Goal: Find contact information: Find contact information

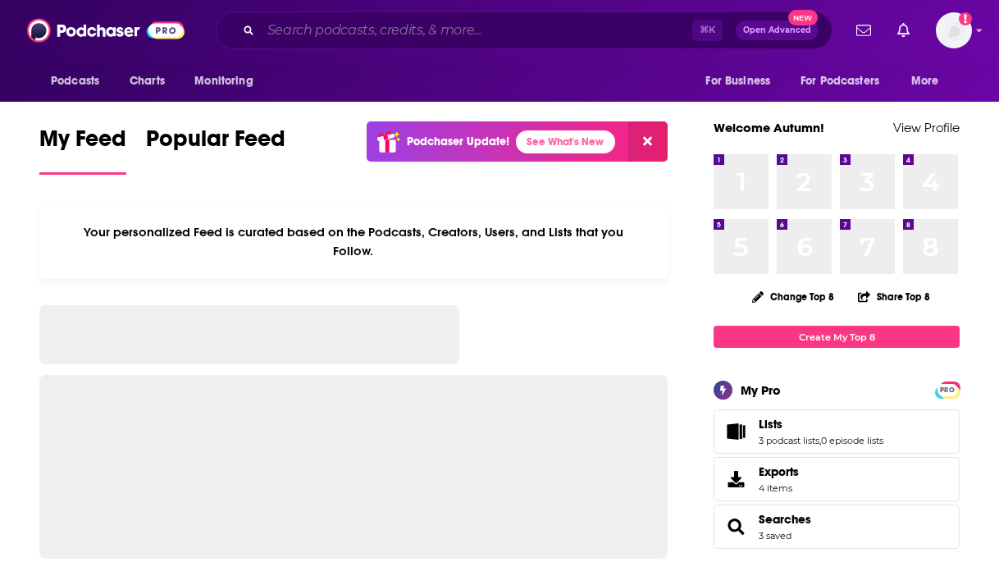
click at [312, 36] on input "Search podcasts, credits, & more..." at bounding box center [476, 30] width 431 height 26
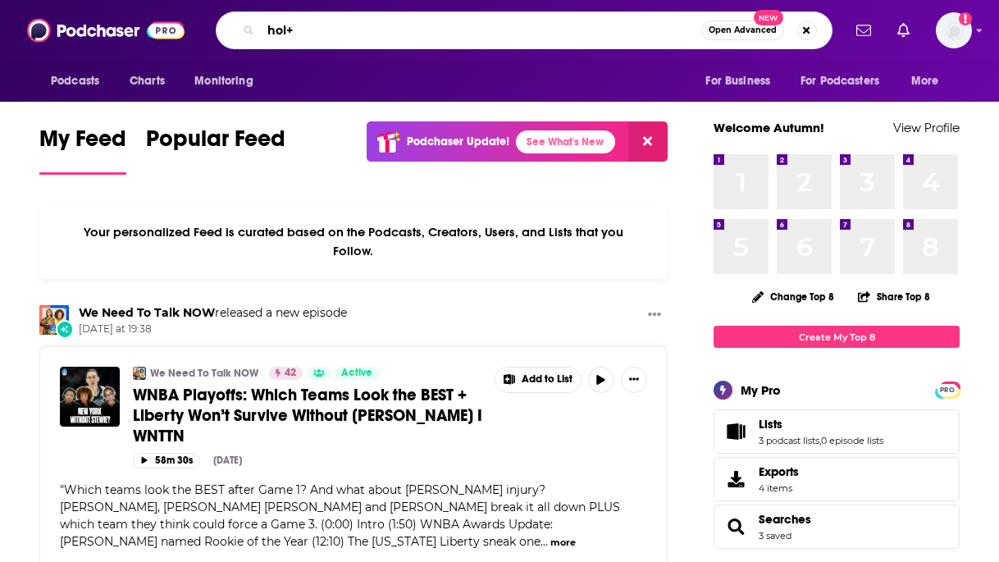
type input "hol+"
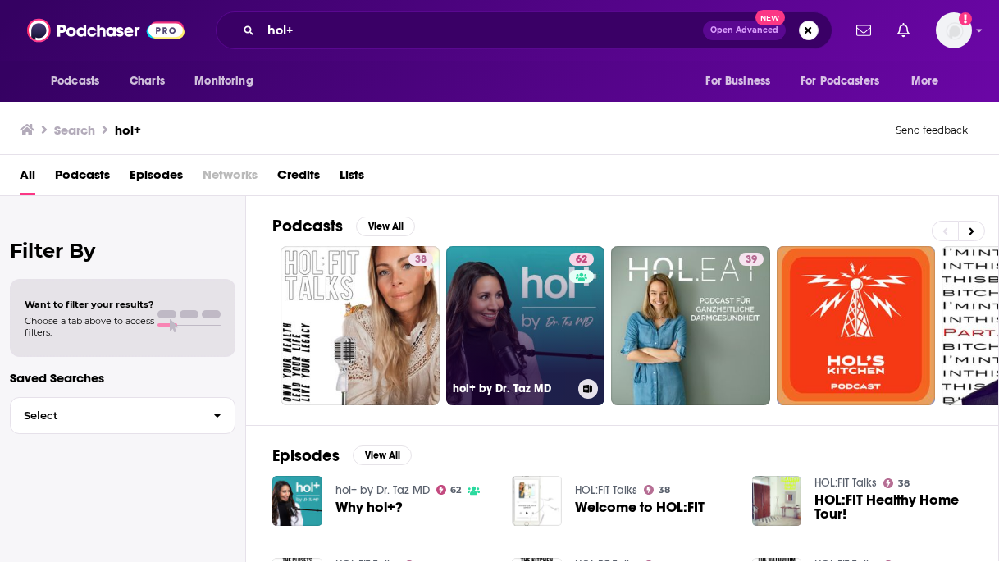
click at [504, 281] on link "62 hol+ by Dr. Taz MD" at bounding box center [525, 325] width 159 height 159
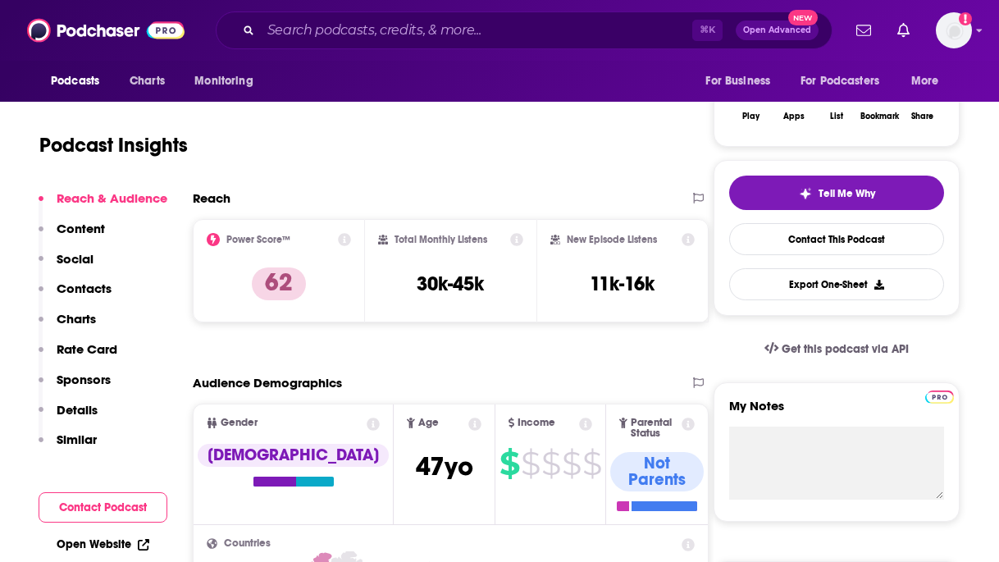
scroll to position [286, 0]
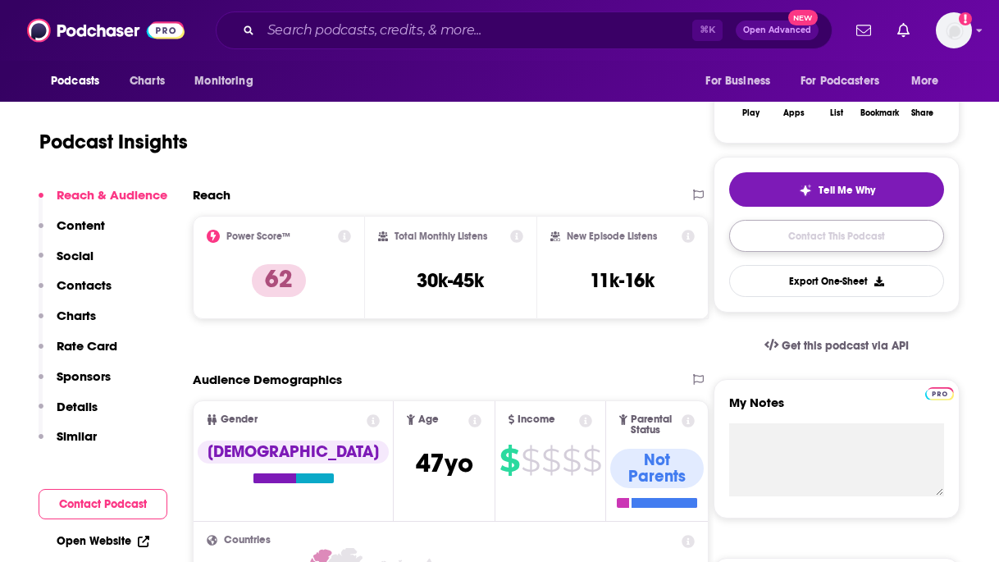
click at [865, 245] on link "Contact This Podcast" at bounding box center [836, 236] width 215 height 32
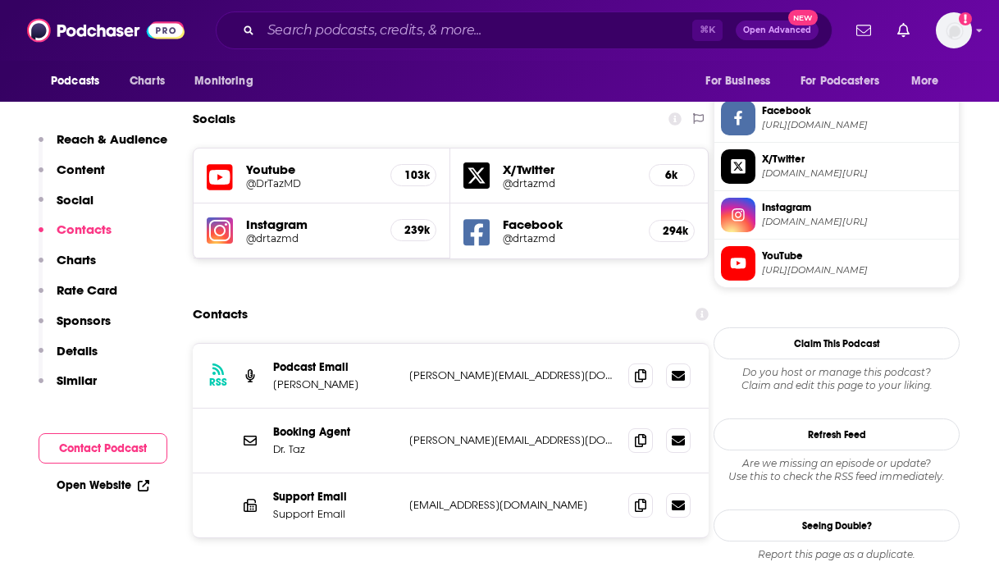
scroll to position [1398, 0]
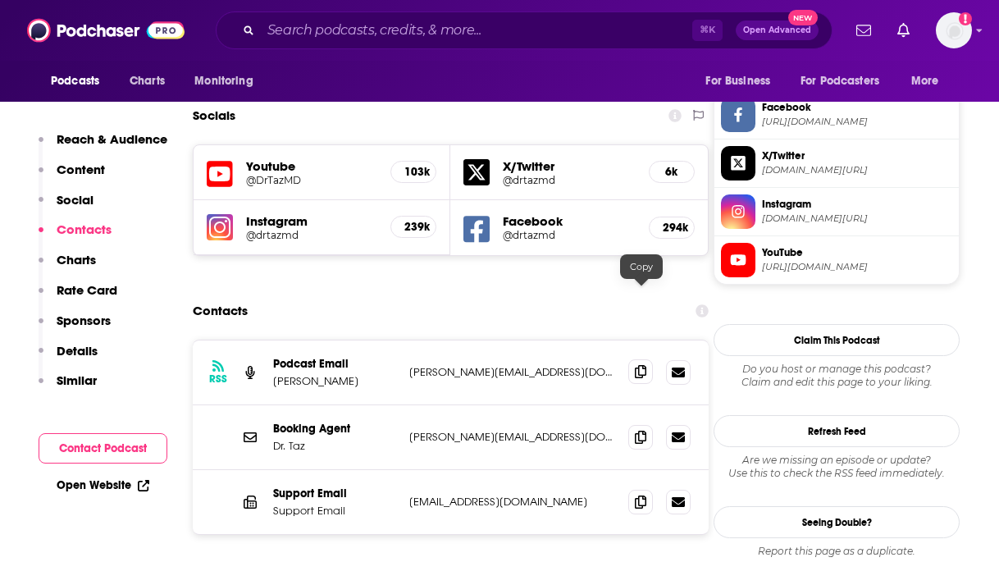
click at [641, 359] on span at bounding box center [640, 371] width 25 height 25
click at [645, 430] on icon at bounding box center [640, 436] width 11 height 13
click at [371, 37] on input "Search podcasts, credits, & more..." at bounding box center [476, 30] width 431 height 26
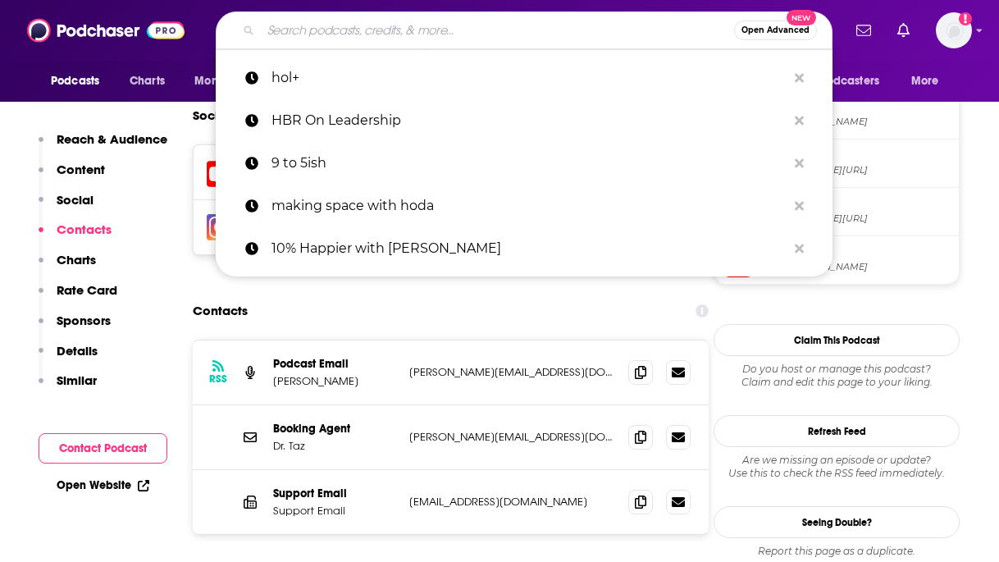
type input "e"
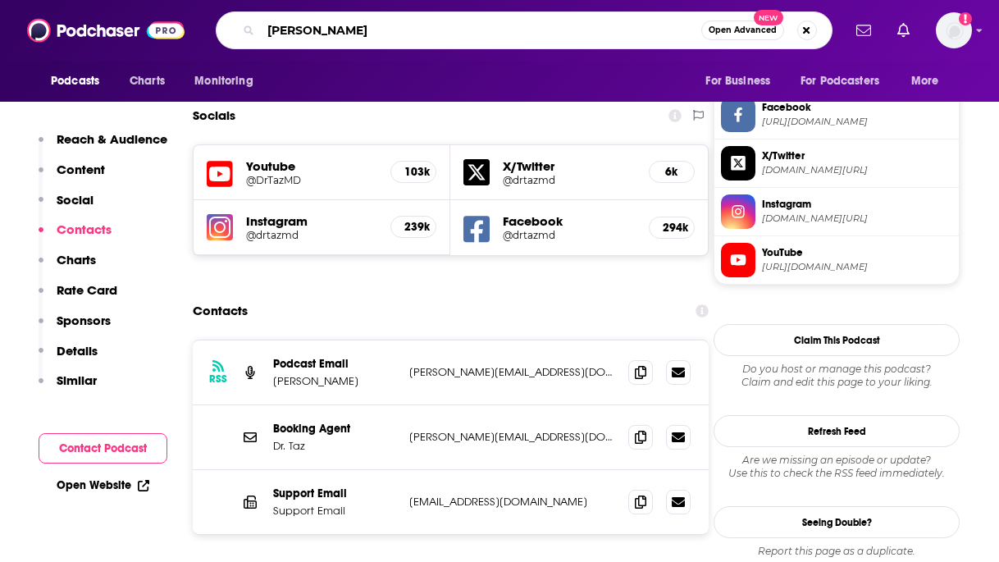
type input "[PERSON_NAME]"
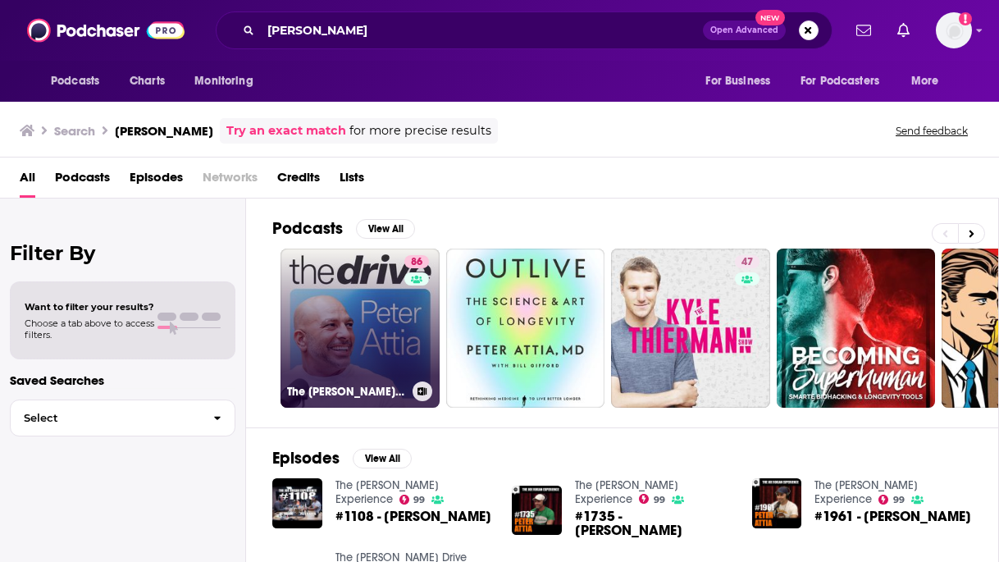
click at [356, 308] on link "[STREET_ADDRESS][PERSON_NAME]" at bounding box center [359, 327] width 159 height 159
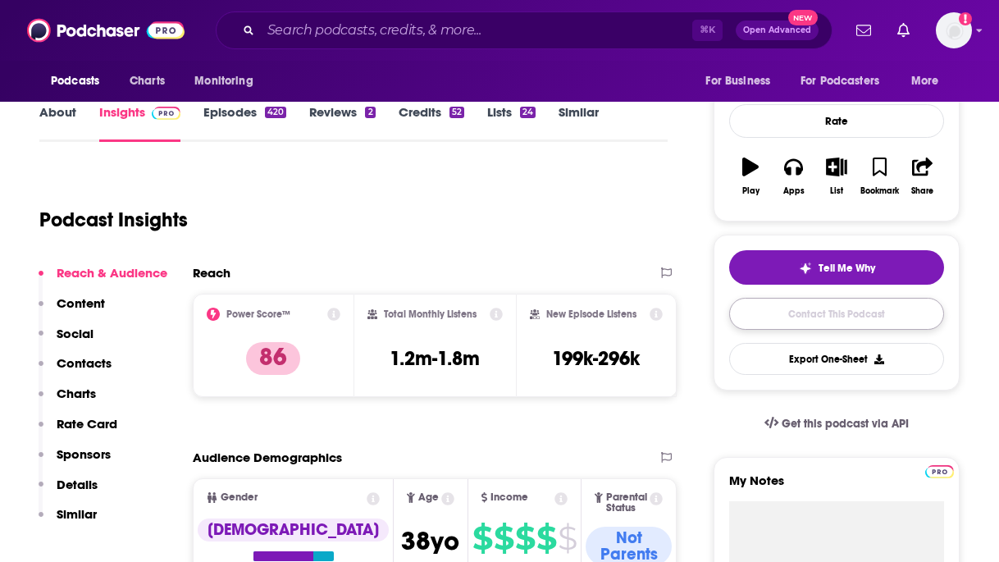
click at [878, 318] on link "Contact This Podcast" at bounding box center [836, 314] width 215 height 32
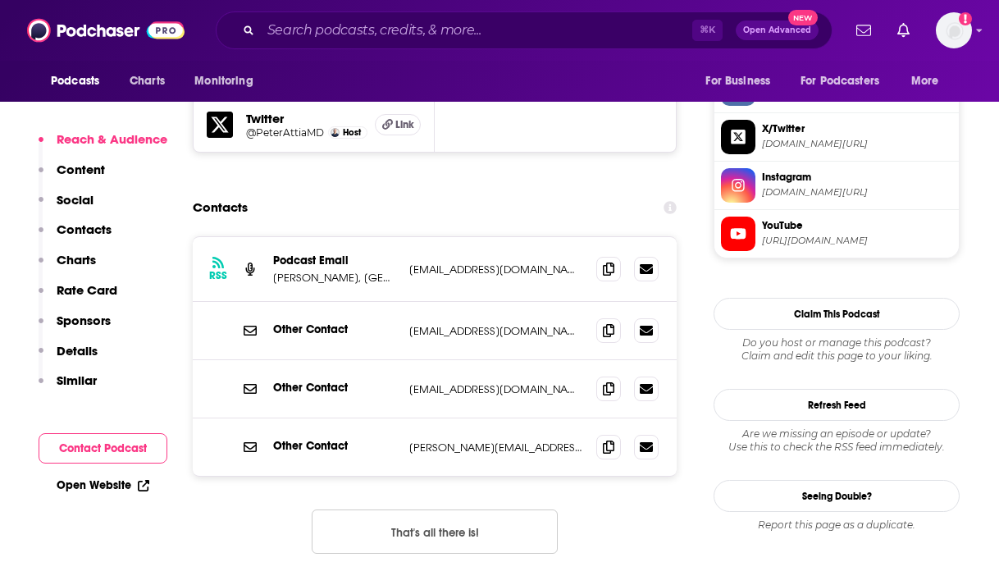
scroll to position [1565, 0]
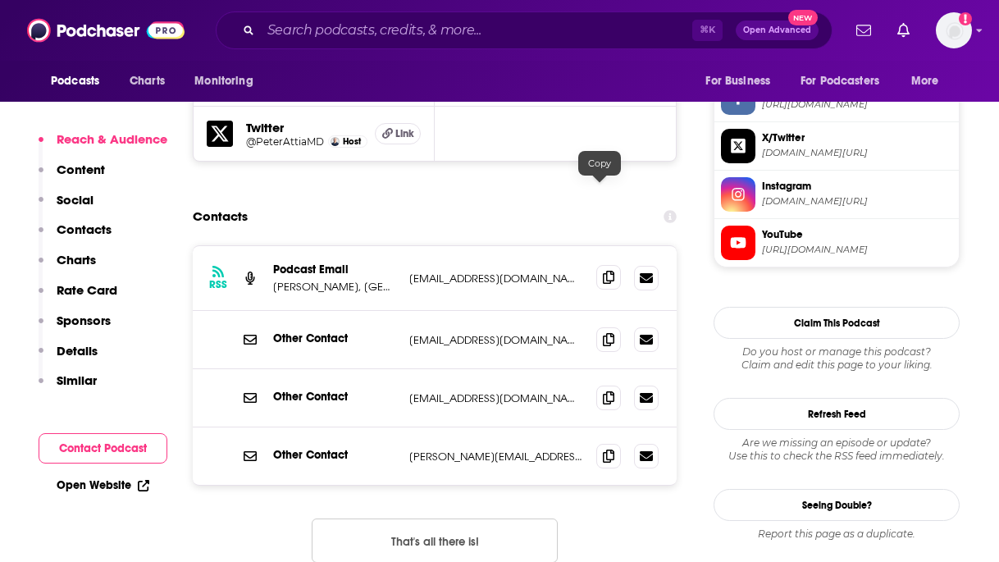
click at [603, 271] on icon at bounding box center [608, 277] width 11 height 13
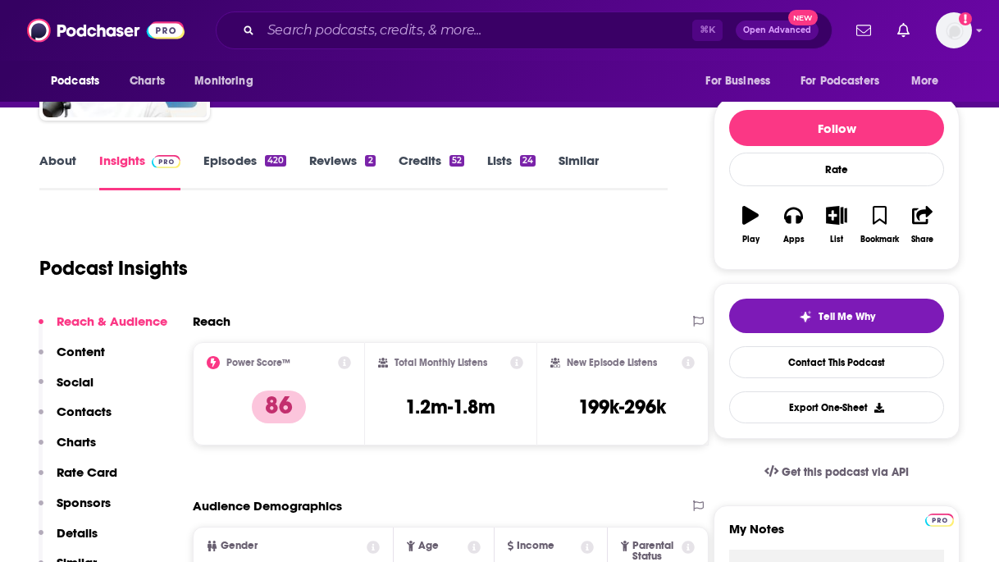
scroll to position [0, 0]
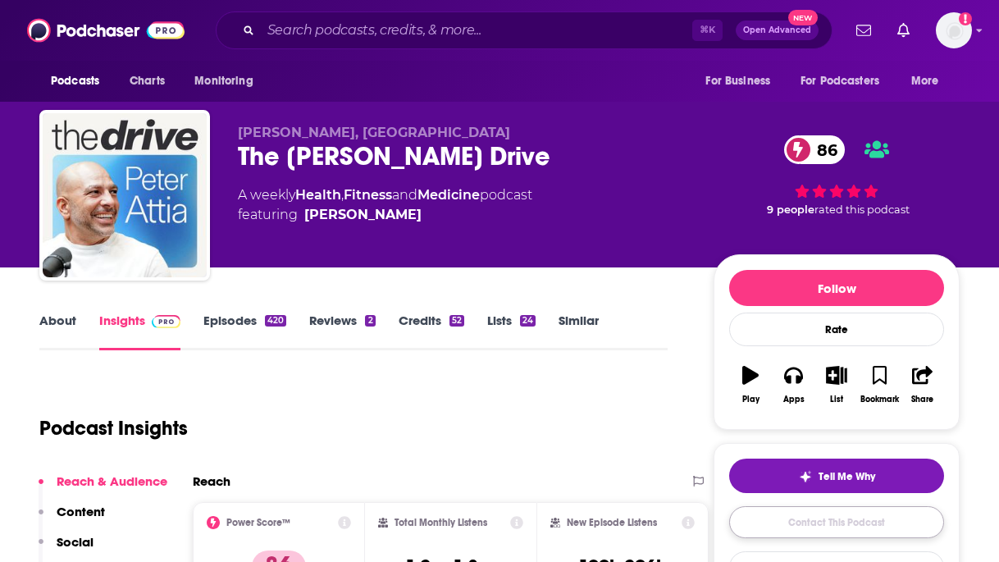
click at [775, 516] on link "Contact This Podcast" at bounding box center [836, 522] width 215 height 32
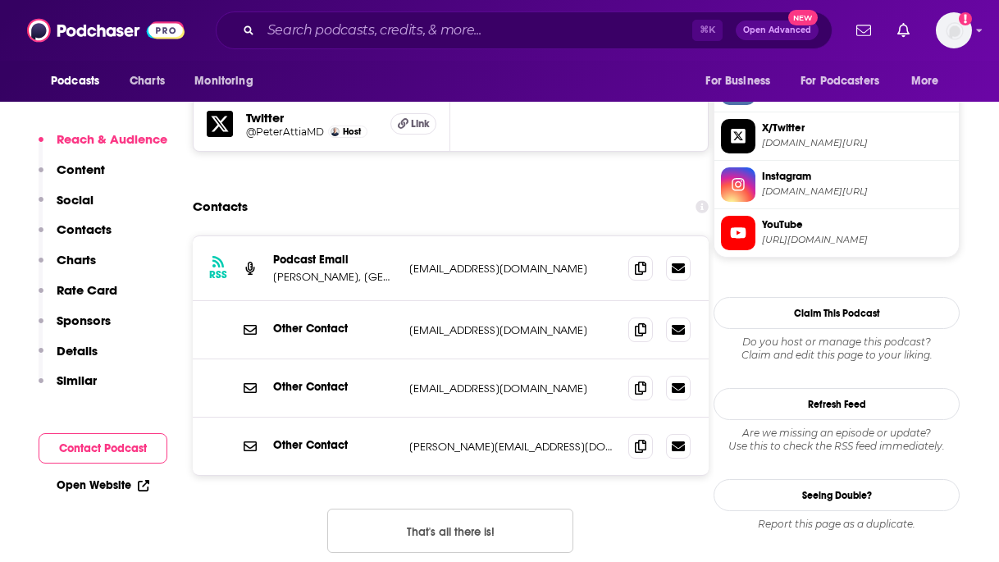
scroll to position [1563, 0]
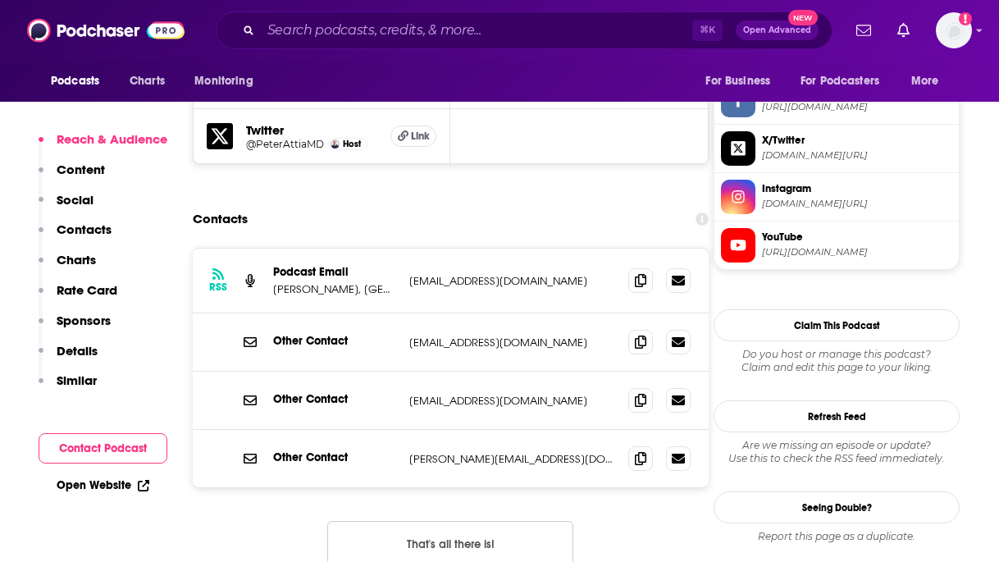
click at [96, 295] on p "Rate Card" at bounding box center [87, 290] width 61 height 16
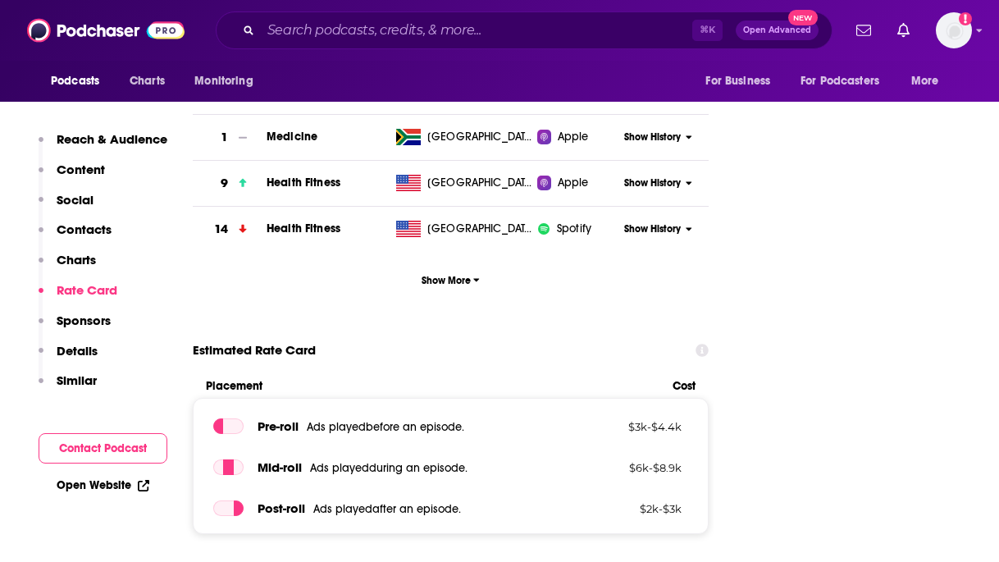
scroll to position [2272, 0]
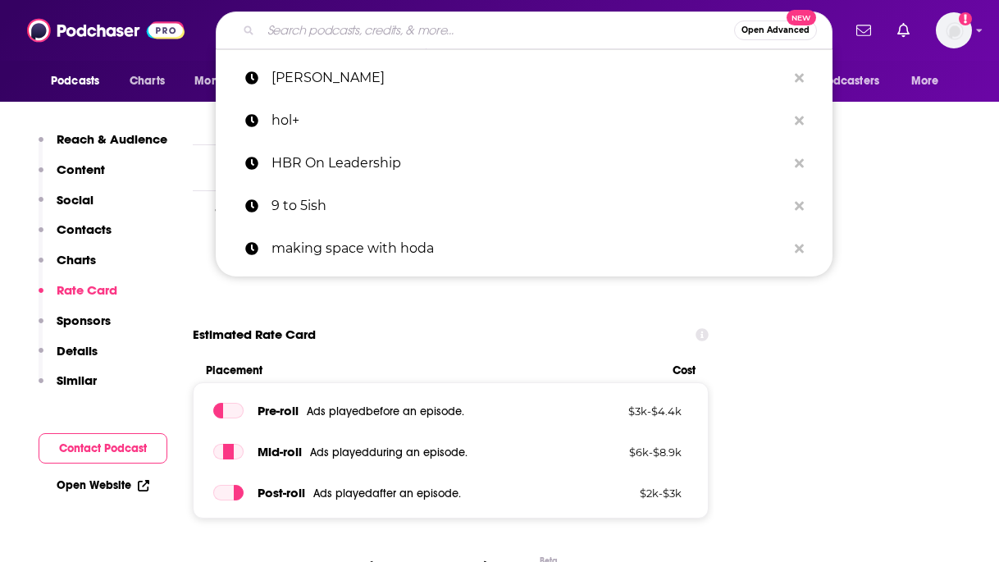
click at [335, 28] on input "Search podcasts, credits, & more..." at bounding box center [497, 30] width 473 height 26
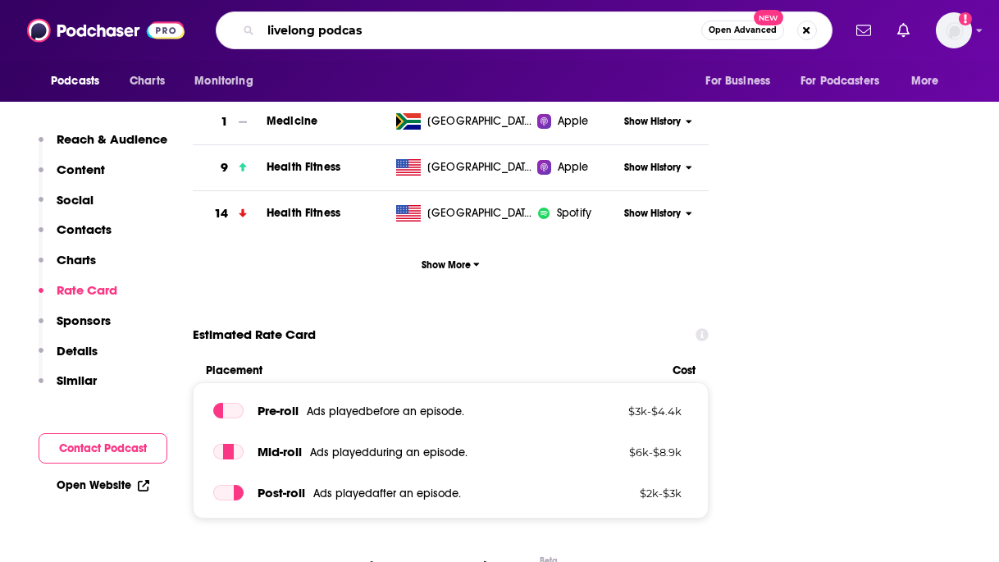
type input "livelong podcast"
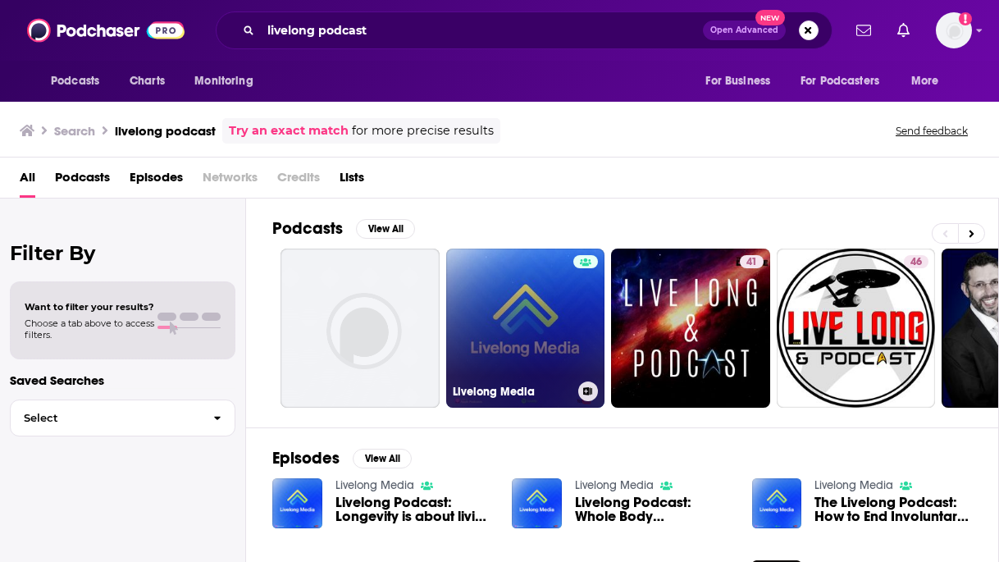
click at [547, 333] on link "Livelong Media" at bounding box center [525, 327] width 159 height 159
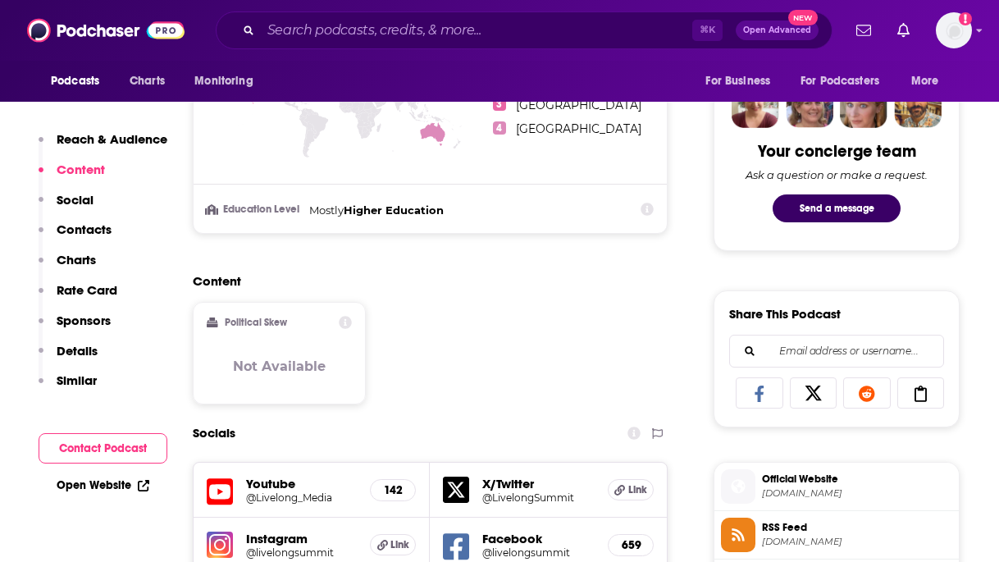
scroll to position [946, 0]
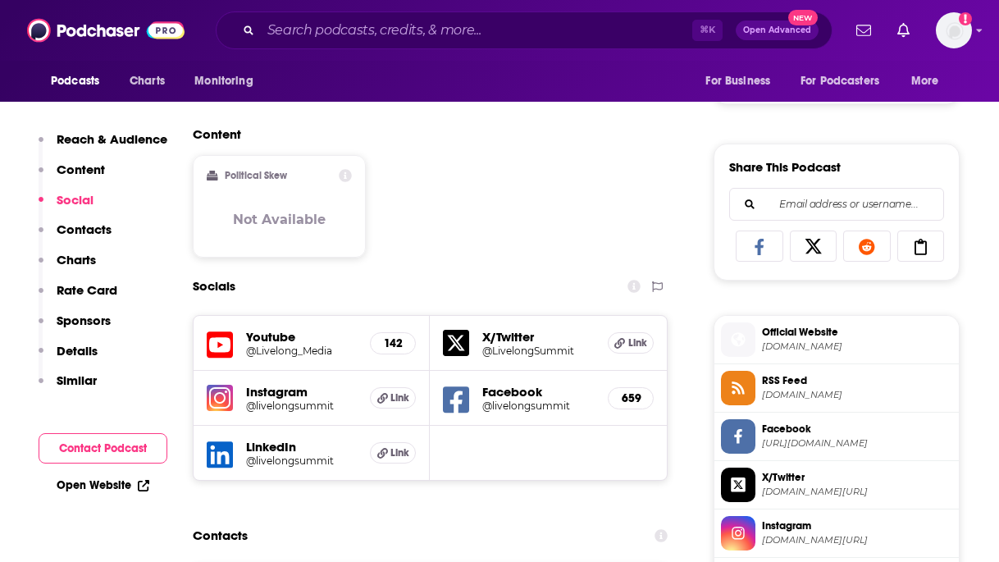
click at [532, 222] on div "Content Political Skew Not Available" at bounding box center [430, 198] width 475 height 145
click at [249, 401] on h5 "@livelongsummit" at bounding box center [301, 405] width 111 height 12
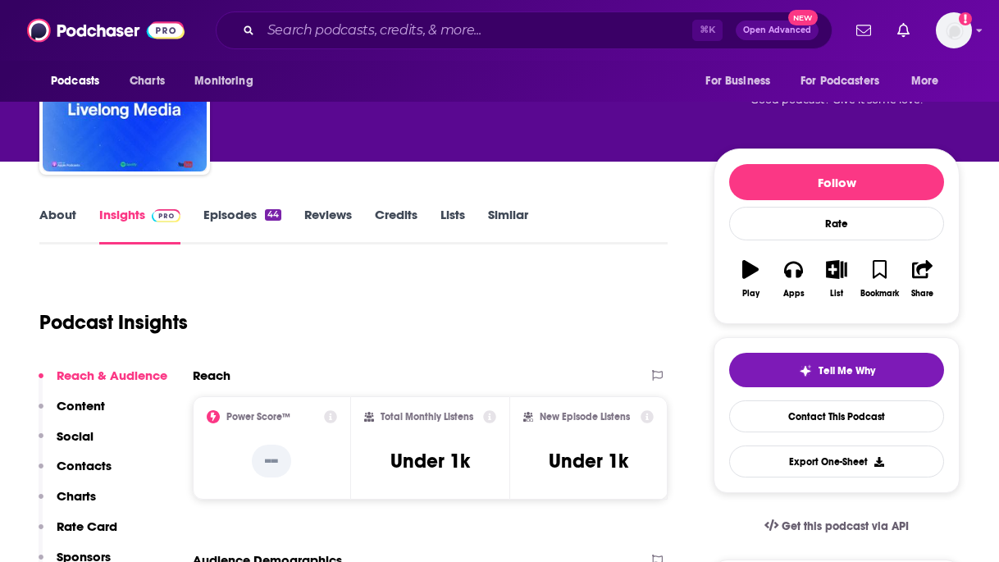
scroll to position [109, 0]
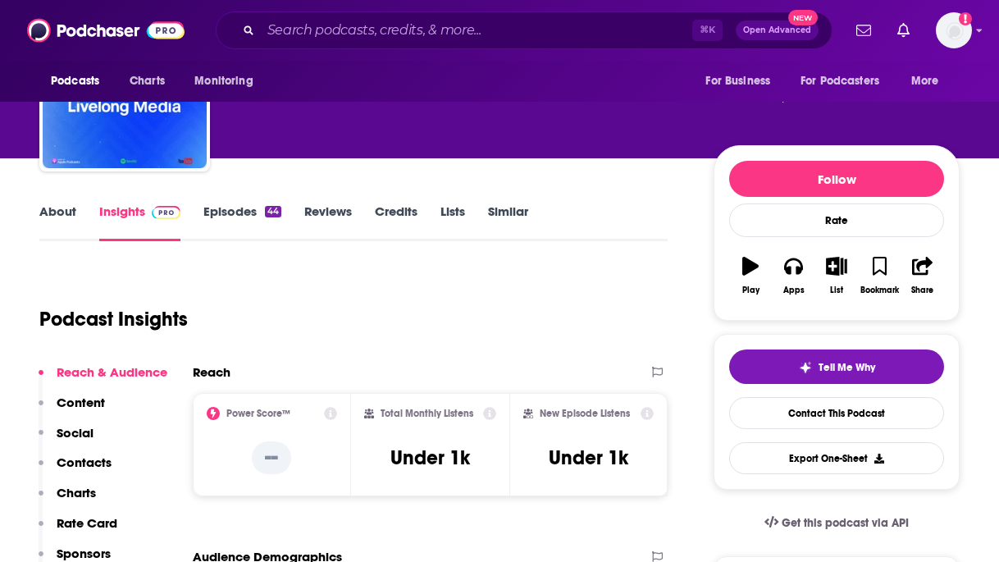
click at [267, 216] on div "44" at bounding box center [273, 211] width 16 height 11
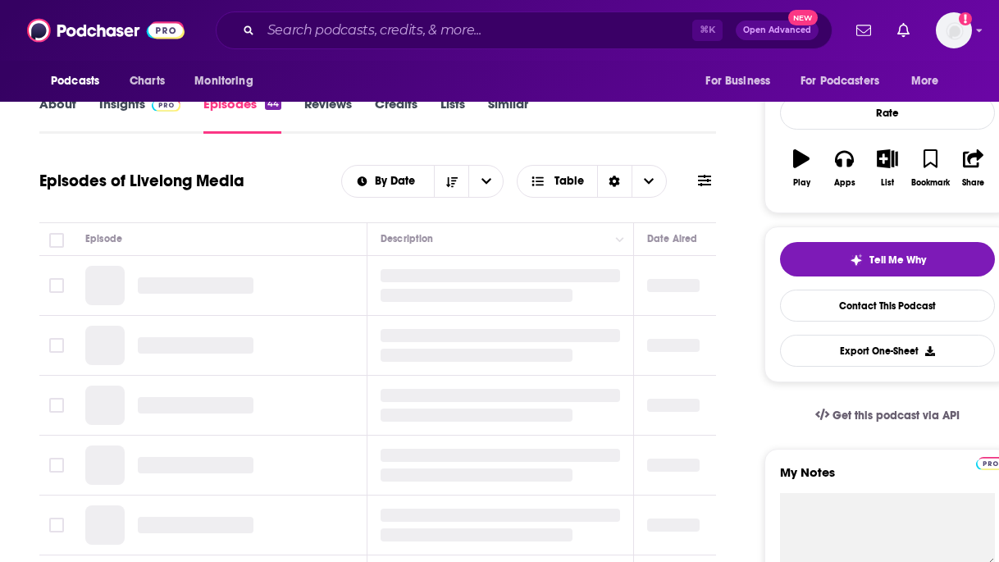
scroll to position [225, 0]
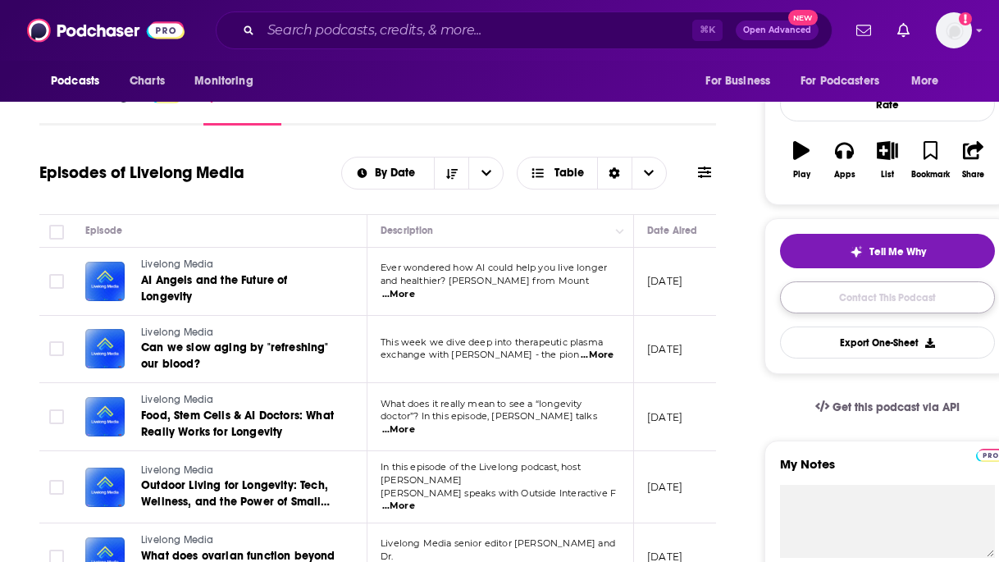
click at [807, 302] on link "Contact This Podcast" at bounding box center [887, 297] width 215 height 32
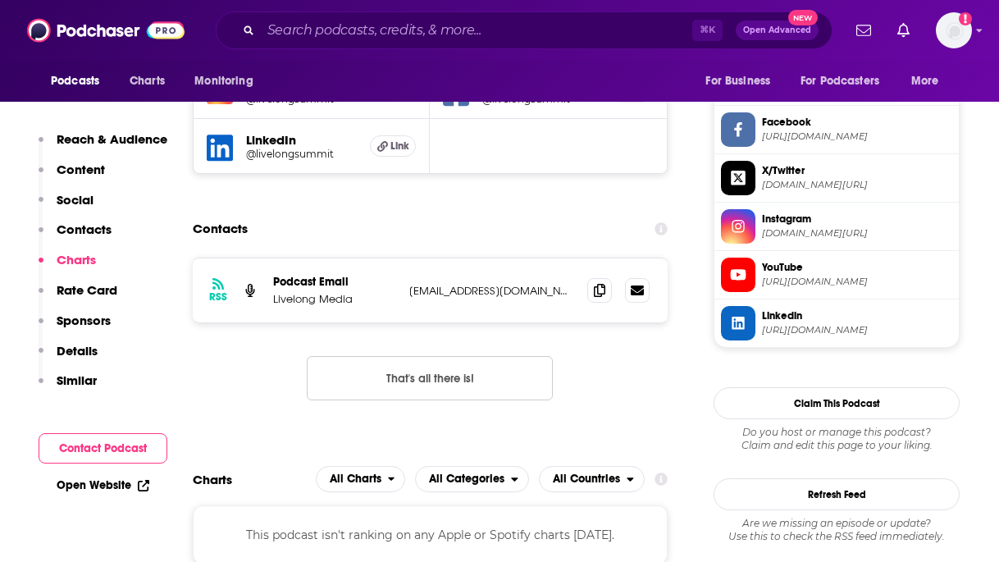
scroll to position [1249, 0]
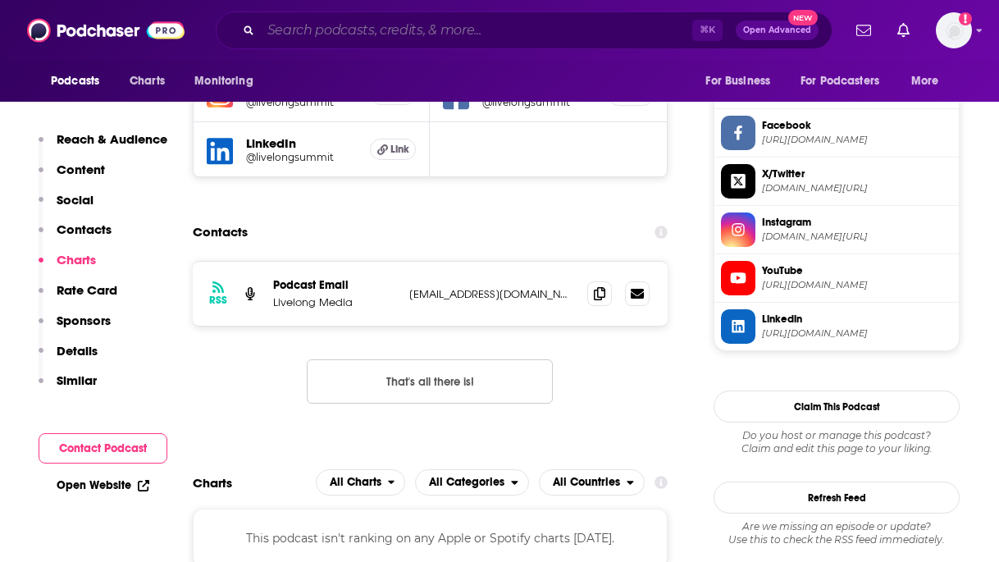
click at [412, 35] on input "Search podcasts, credits, & more..." at bounding box center [476, 30] width 431 height 26
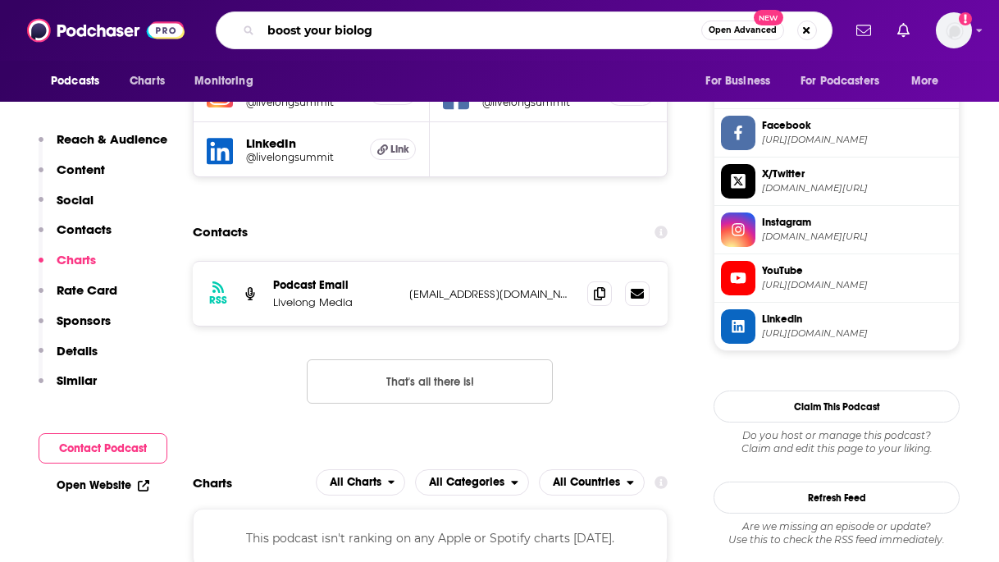
type input "boost your biology"
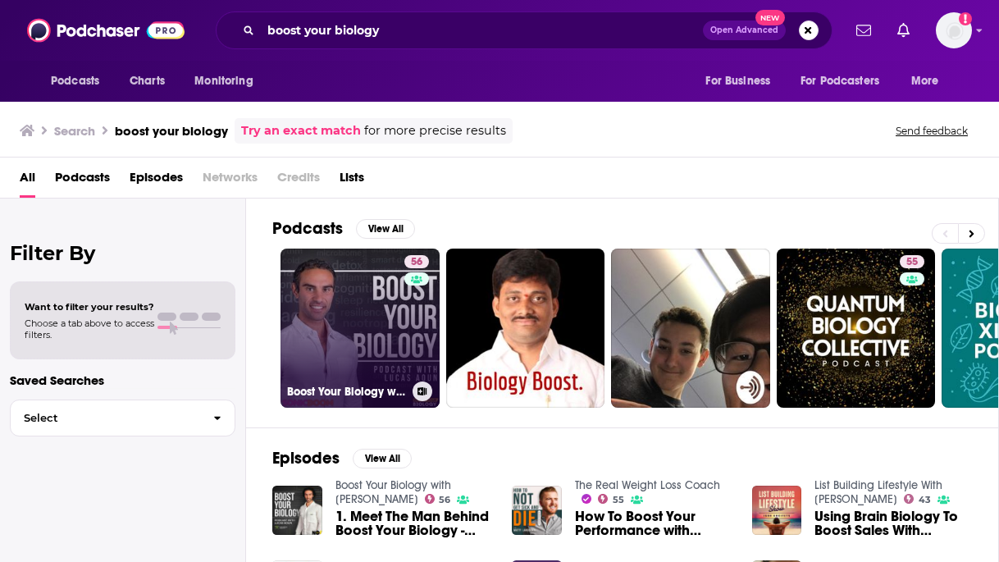
click at [345, 335] on link "56 Boost Your Biology with [PERSON_NAME]" at bounding box center [359, 327] width 159 height 159
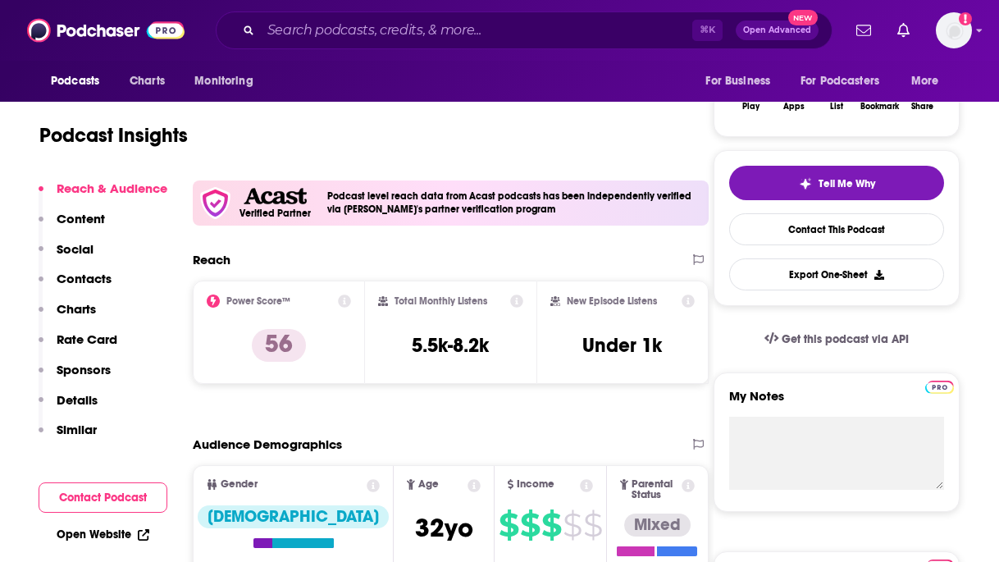
scroll to position [294, 0]
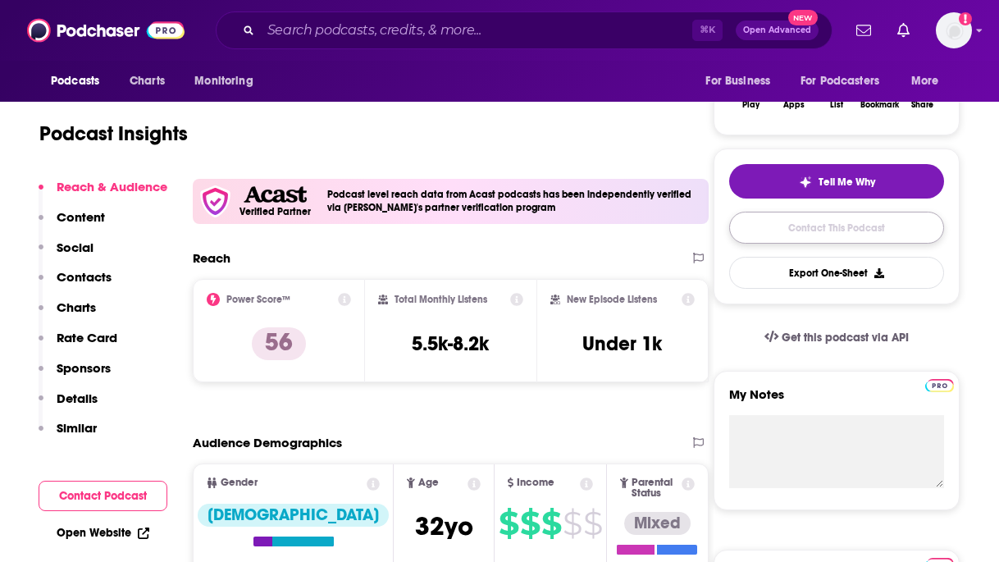
click at [830, 233] on link "Contact This Podcast" at bounding box center [836, 228] width 215 height 32
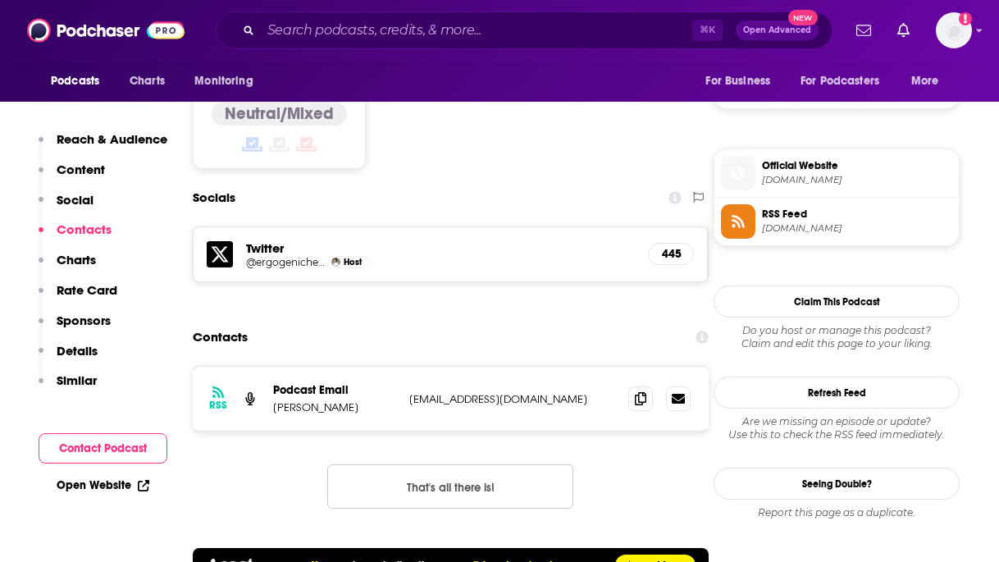
scroll to position [1397, 0]
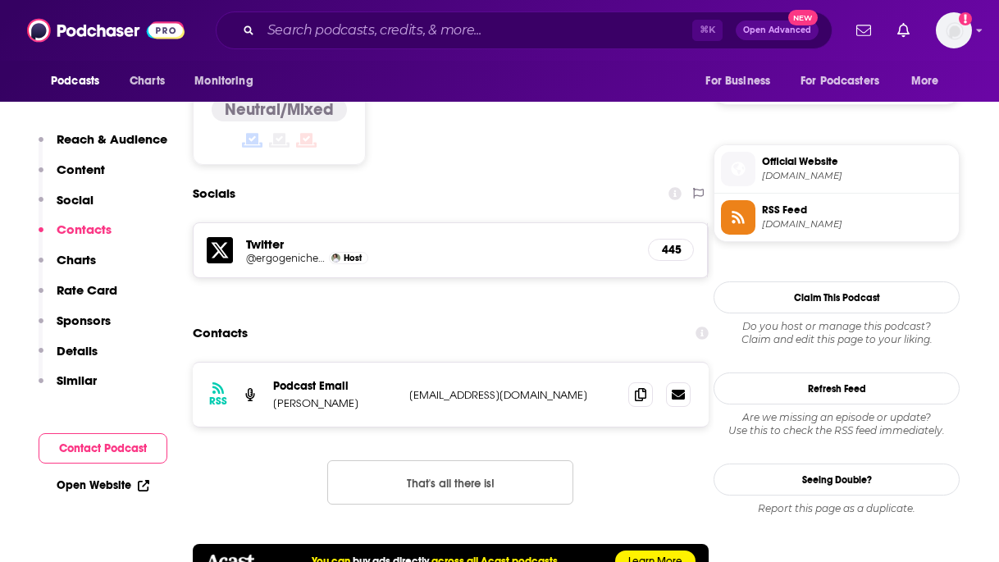
drag, startPoint x: 354, startPoint y: 352, endPoint x: 274, endPoint y: 340, distance: 81.2
click at [274, 362] on div "RSS Podcast Email [PERSON_NAME] [EMAIL_ADDRESS][DOMAIN_NAME] [EMAIL_ADDRESS][DO…" at bounding box center [451, 394] width 516 height 64
copy p "[PERSON_NAME]"
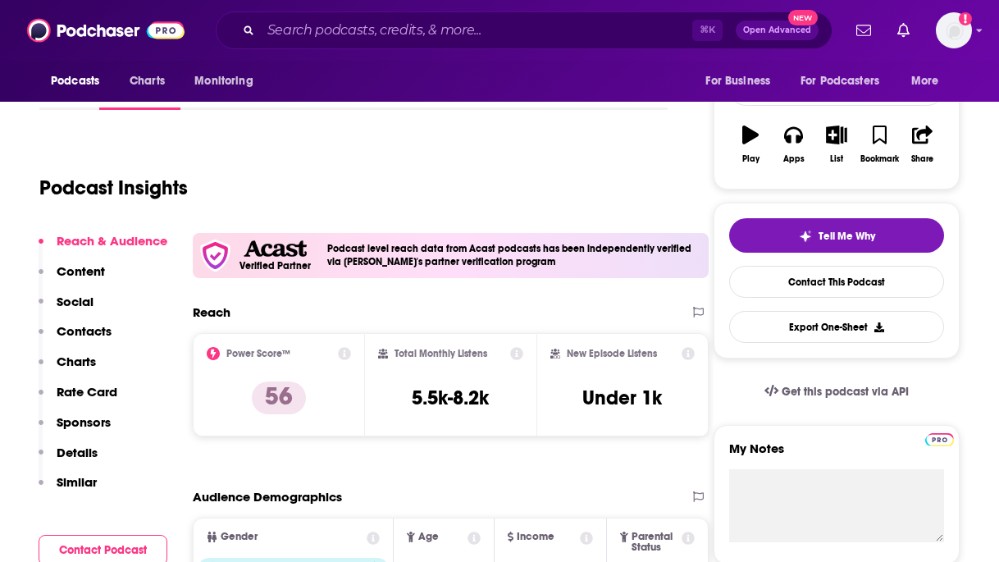
scroll to position [0, 0]
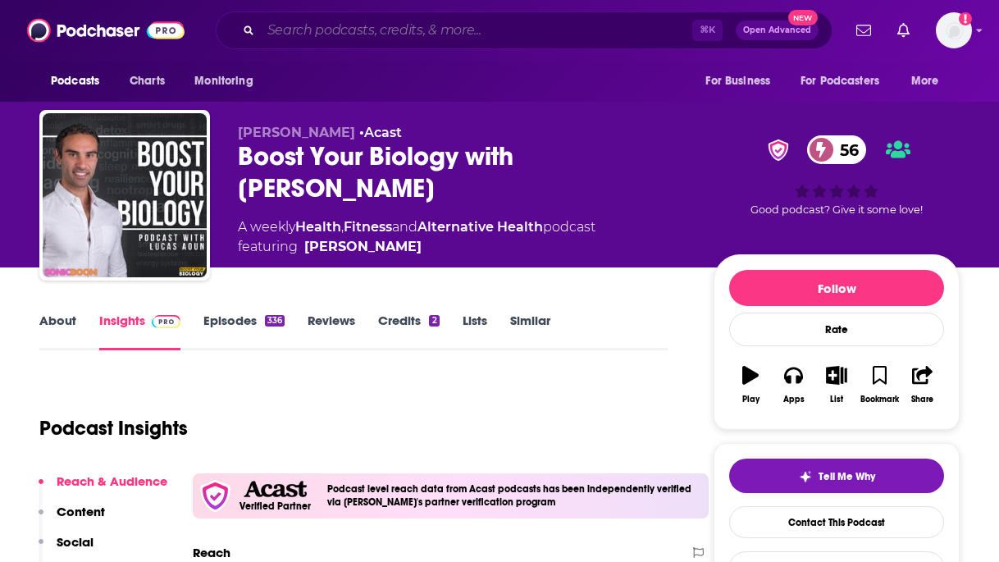
click at [437, 31] on input "Search podcasts, credits, & more..." at bounding box center [476, 30] width 431 height 26
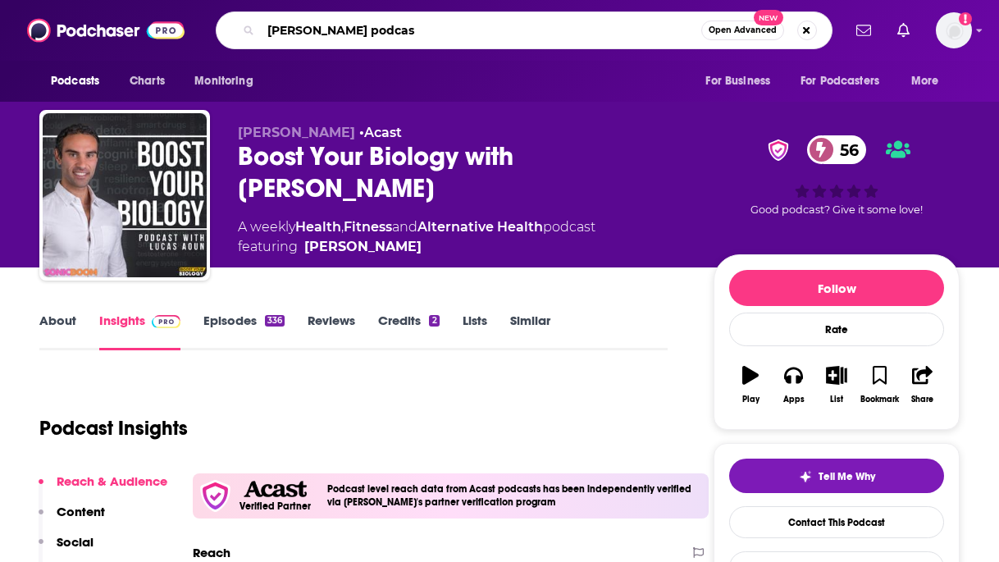
type input "[PERSON_NAME] podcast"
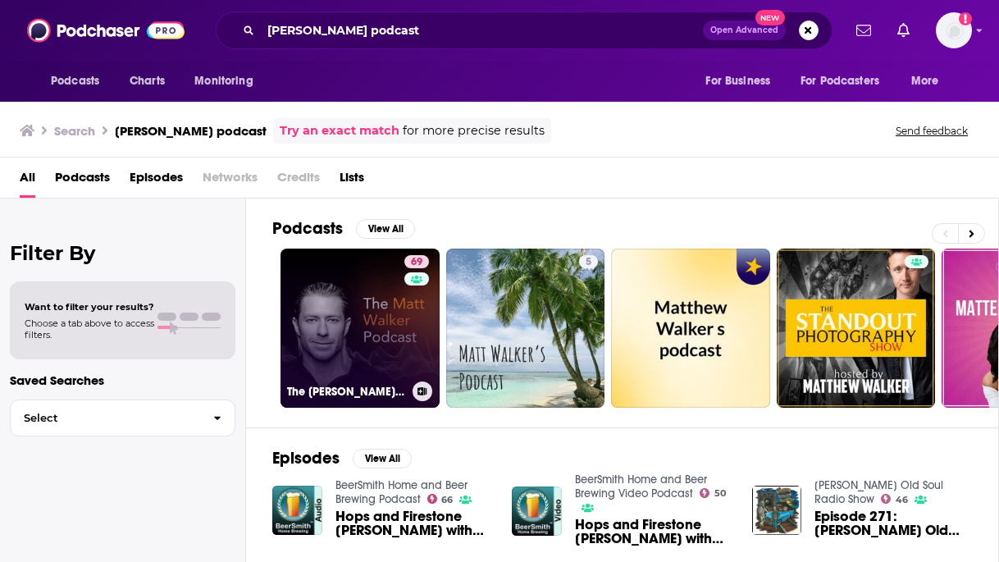
click at [350, 312] on link "69 The [PERSON_NAME] Podcast" at bounding box center [359, 327] width 159 height 159
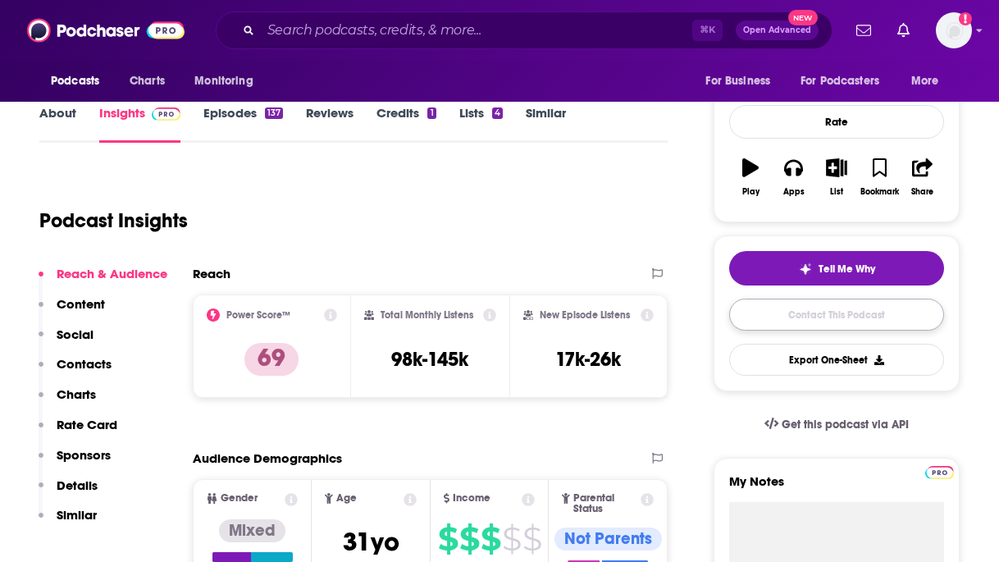
click at [838, 321] on link "Contact This Podcast" at bounding box center [836, 314] width 215 height 32
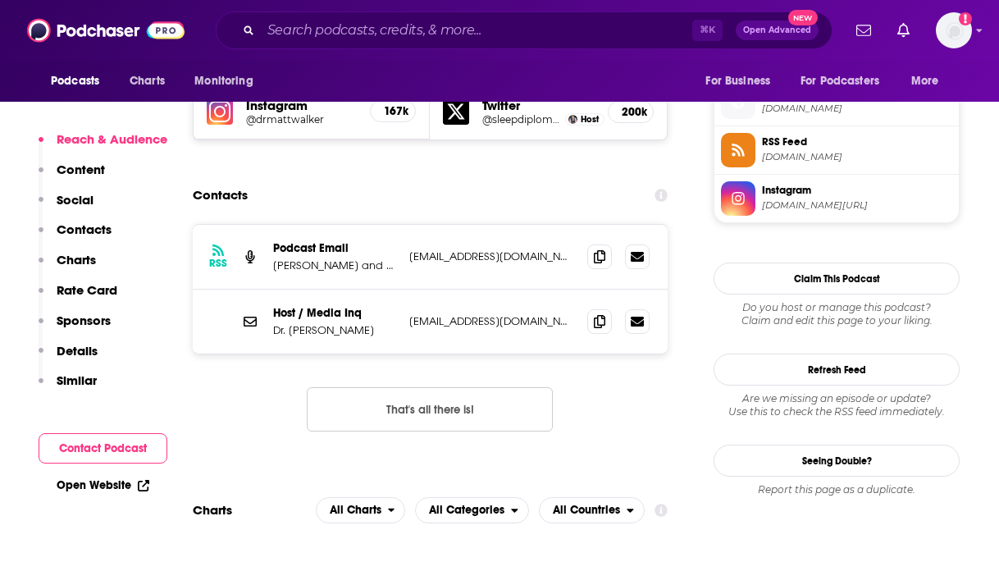
scroll to position [1462, 0]
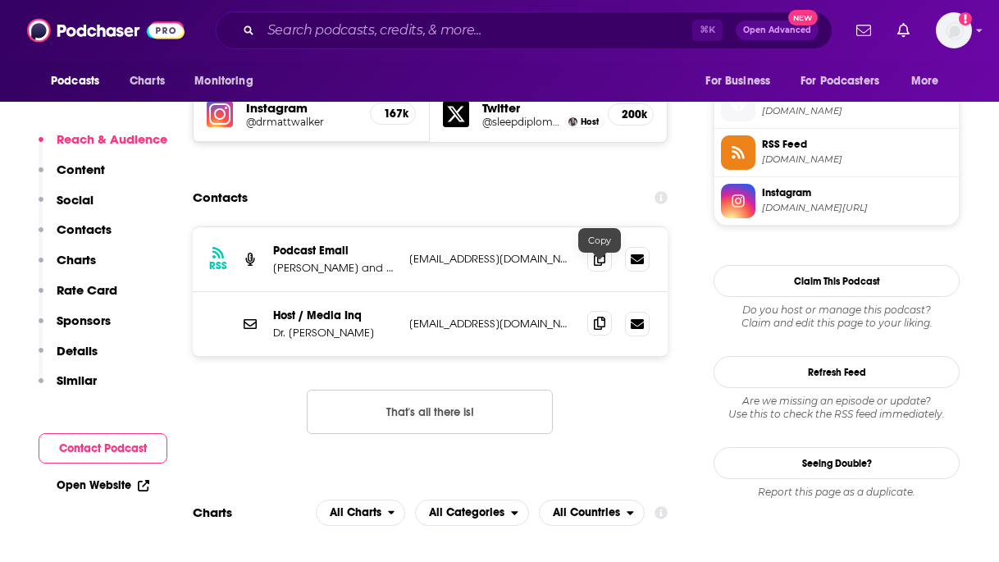
click at [599, 317] on icon at bounding box center [599, 323] width 11 height 13
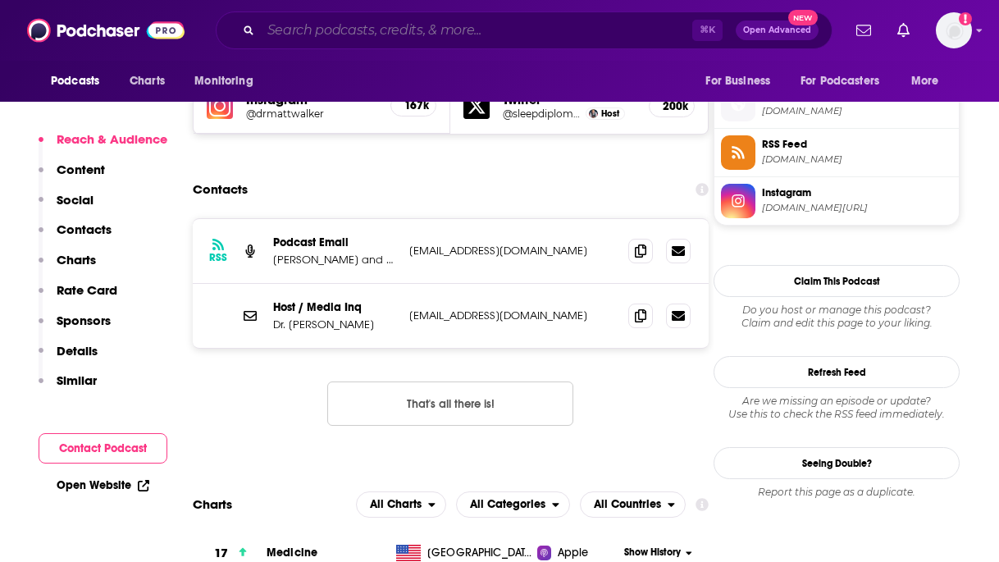
click at [328, 38] on input "Search podcasts, credits, & more..." at bounding box center [476, 30] width 431 height 26
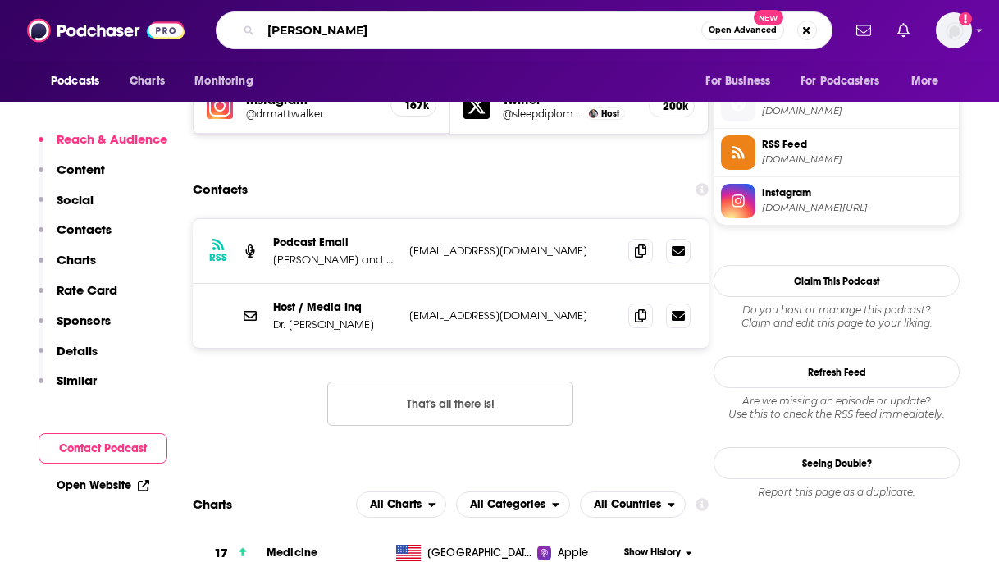
type input "[PERSON_NAME]"
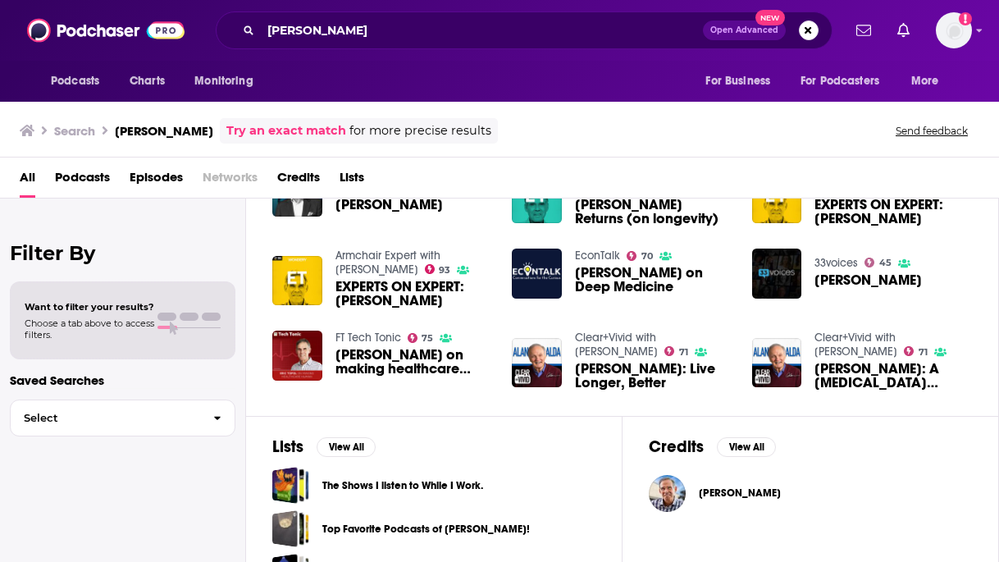
scroll to position [312, 0]
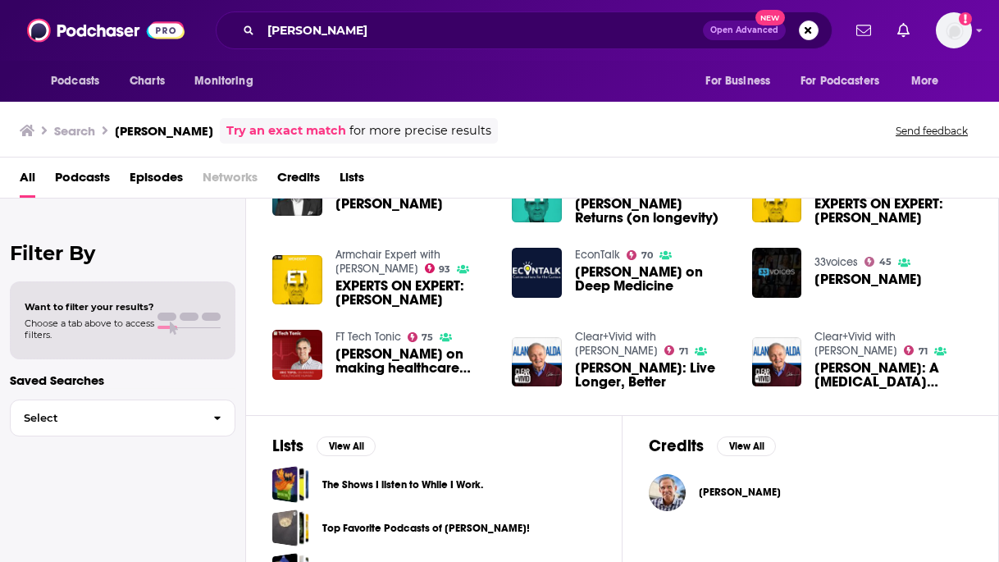
click at [689, 493] on div "[PERSON_NAME]" at bounding box center [810, 492] width 323 height 37
click at [667, 494] on img "Dr. Eric Topol" at bounding box center [667, 492] width 37 height 37
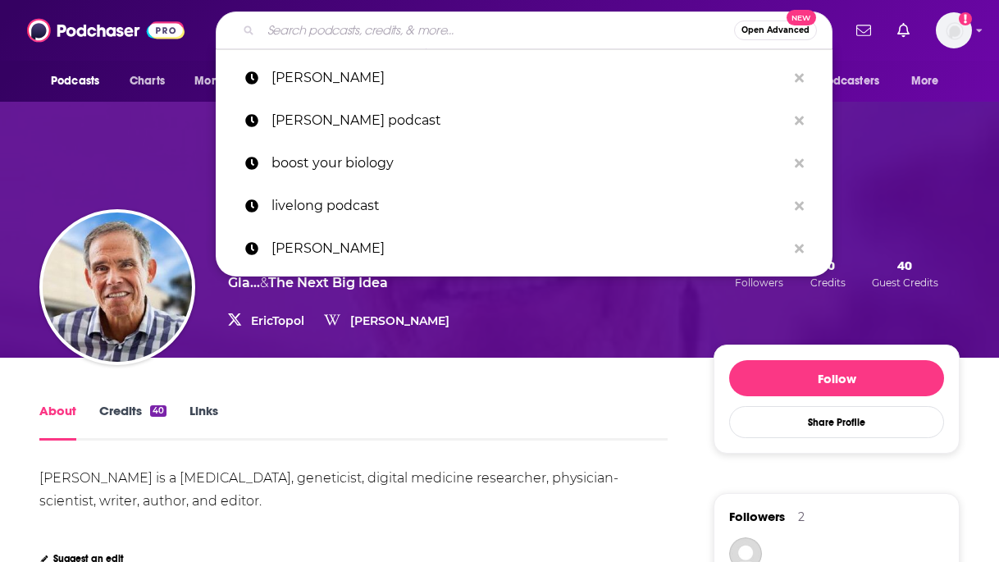
click at [296, 25] on input "Search podcasts, credits, & more..." at bounding box center [497, 30] width 473 height 26
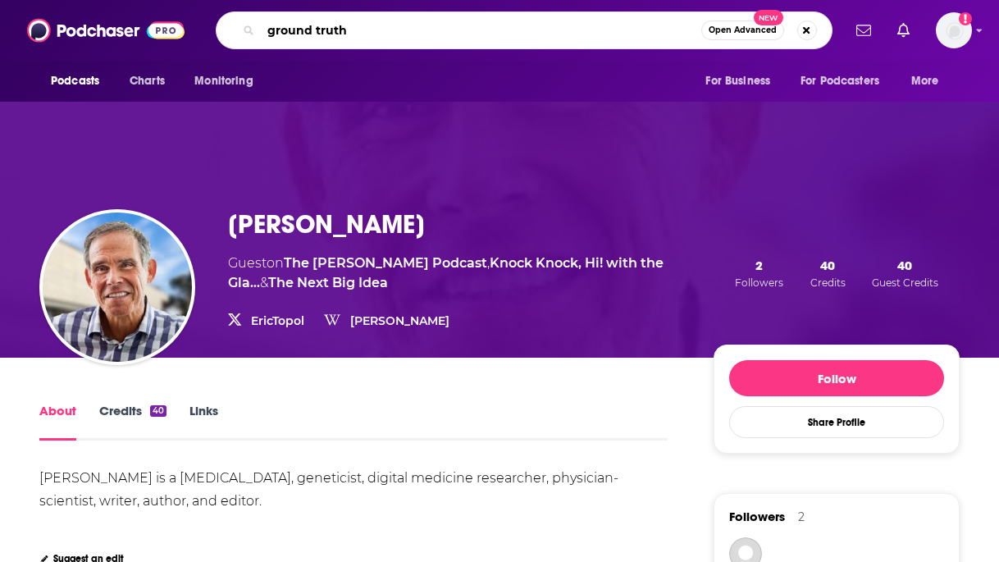
type input "ground truths"
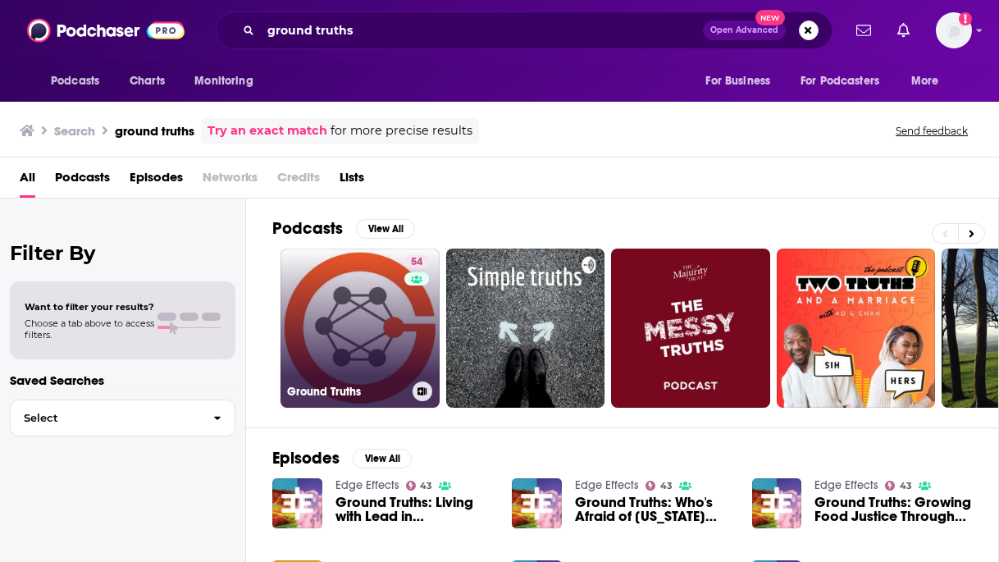
click at [362, 325] on link "54 Ground Truths" at bounding box center [359, 327] width 159 height 159
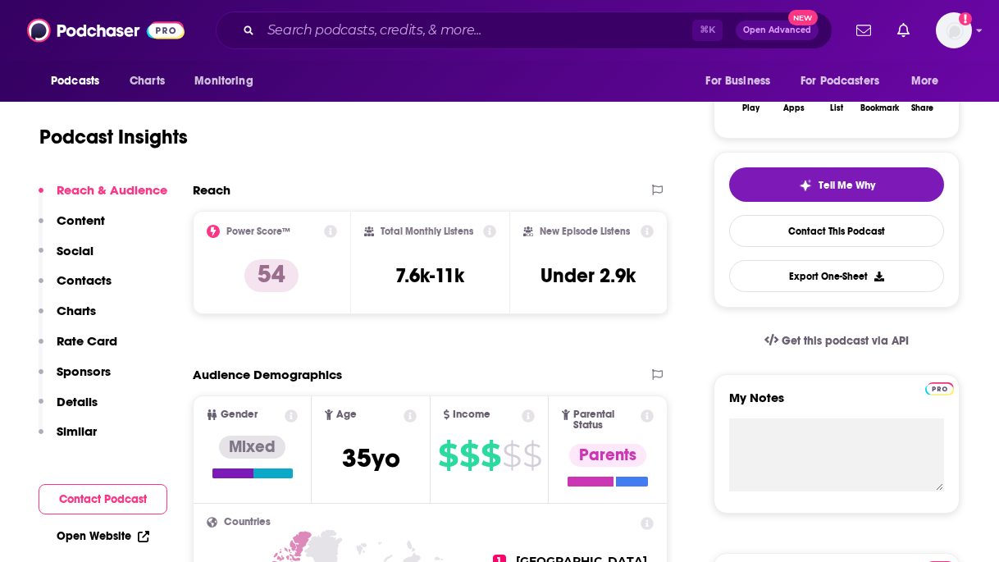
scroll to position [320, 0]
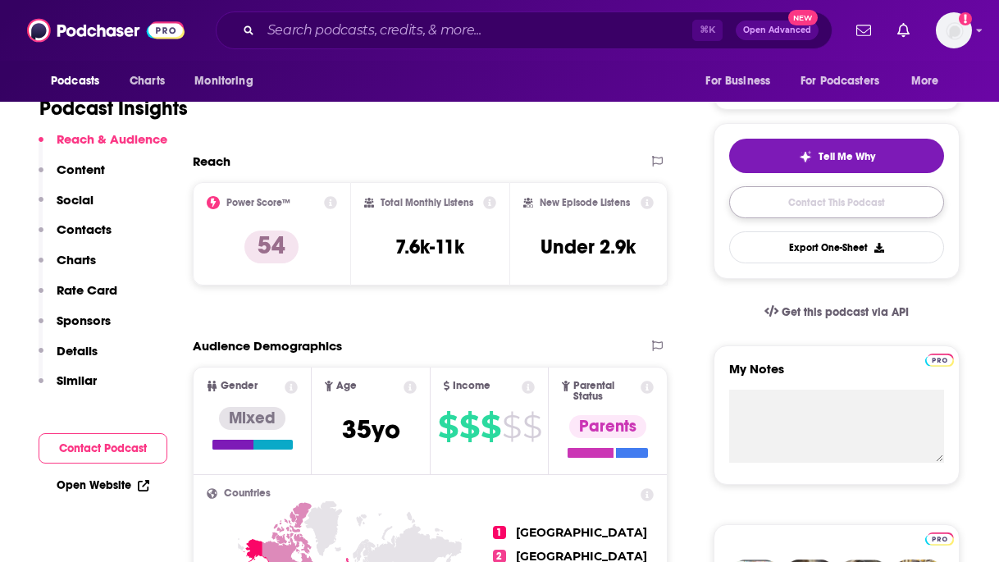
click at [808, 214] on link "Contact This Podcast" at bounding box center [836, 202] width 215 height 32
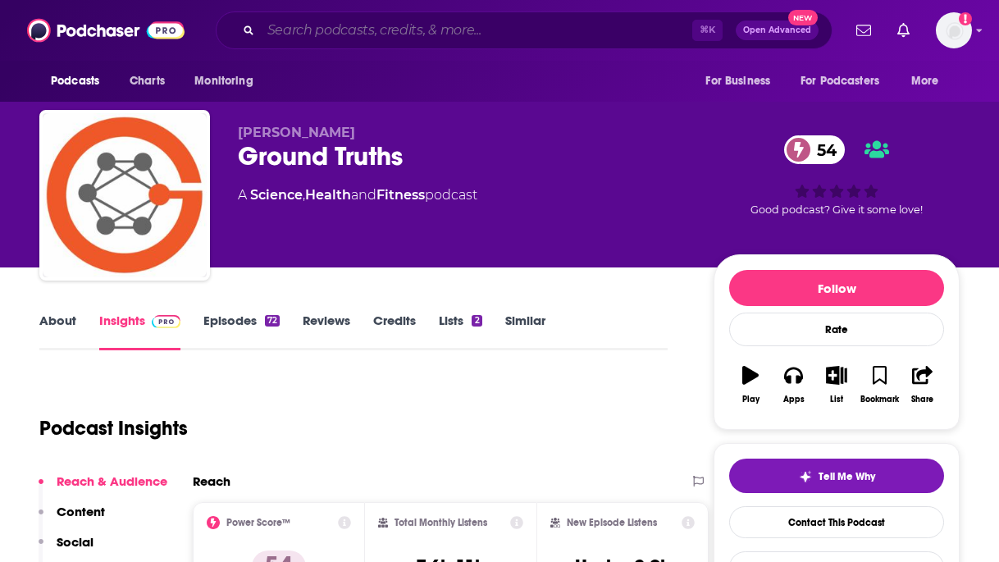
click at [319, 21] on input "Search podcasts, credits, & more..." at bounding box center [476, 30] width 431 height 26
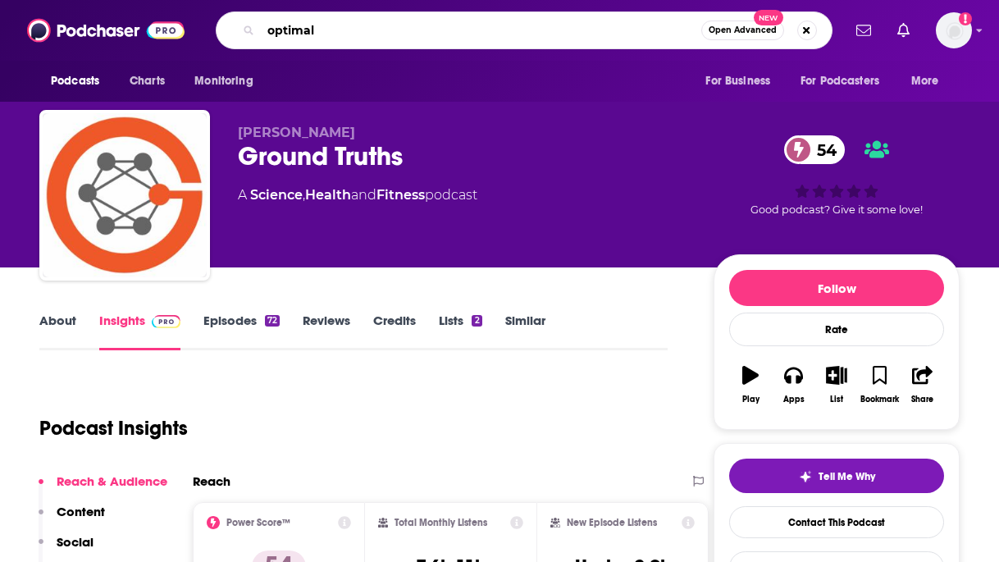
type input "optimal"
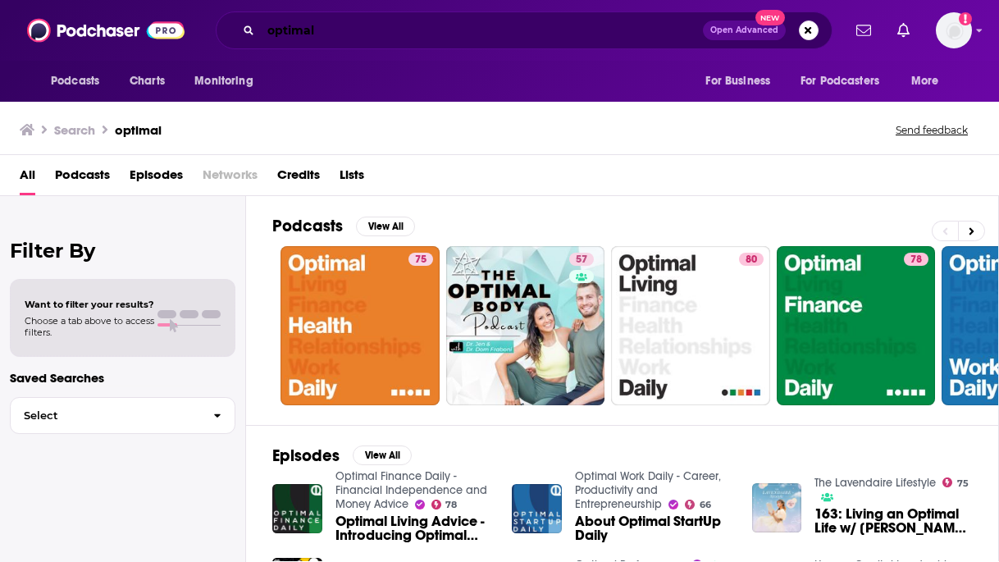
click at [374, 29] on input "optimal" at bounding box center [482, 30] width 442 height 26
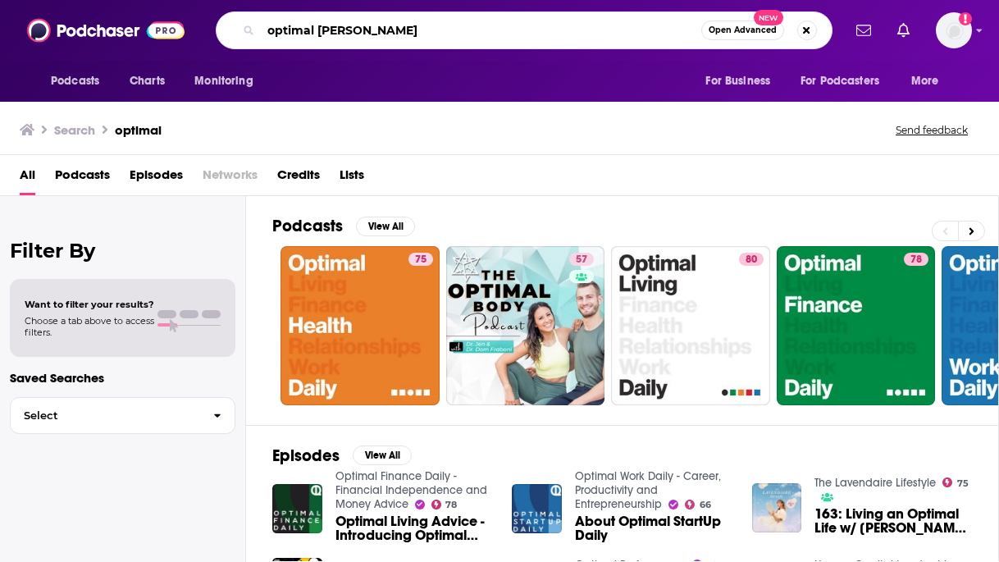
type input "optimal [PERSON_NAME]"
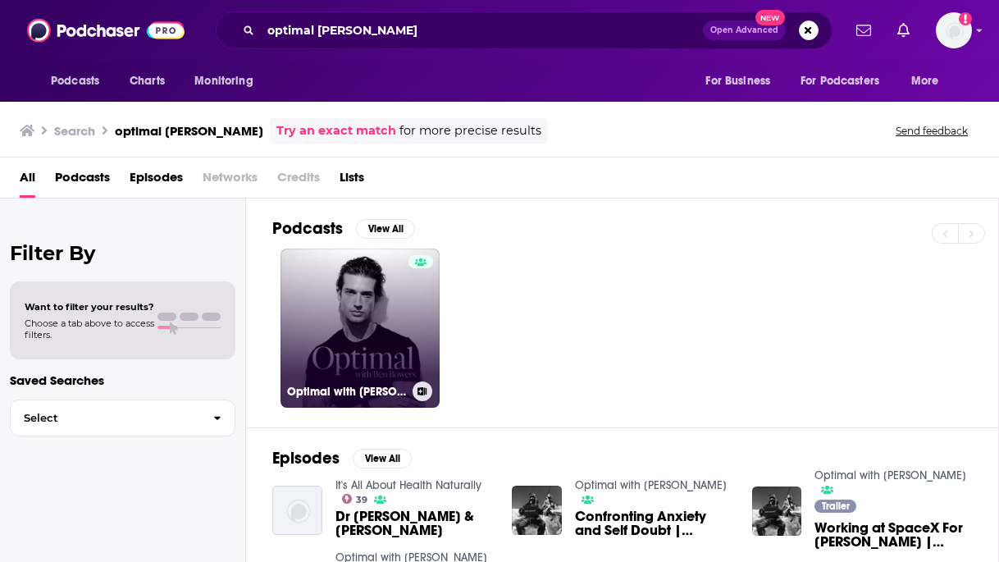
click at [402, 329] on link "Optimal with [PERSON_NAME]" at bounding box center [359, 327] width 159 height 159
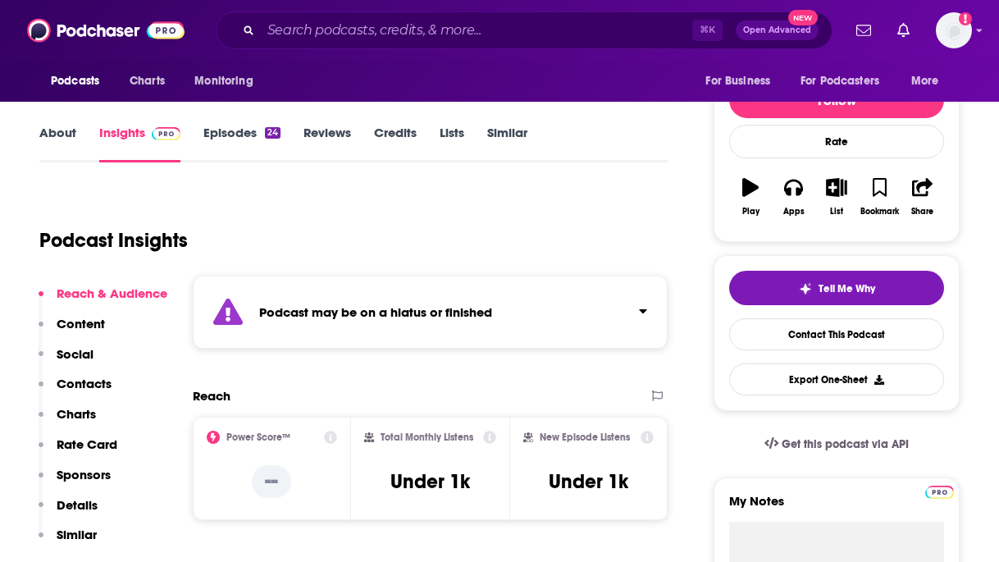
scroll to position [189, 0]
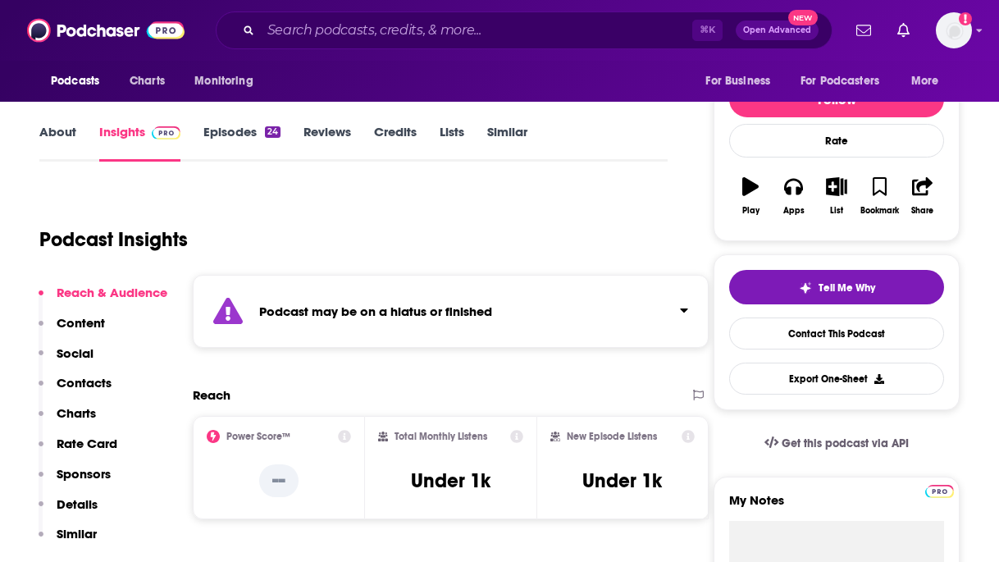
click at [232, 124] on link "Episodes 24" at bounding box center [241, 143] width 77 height 38
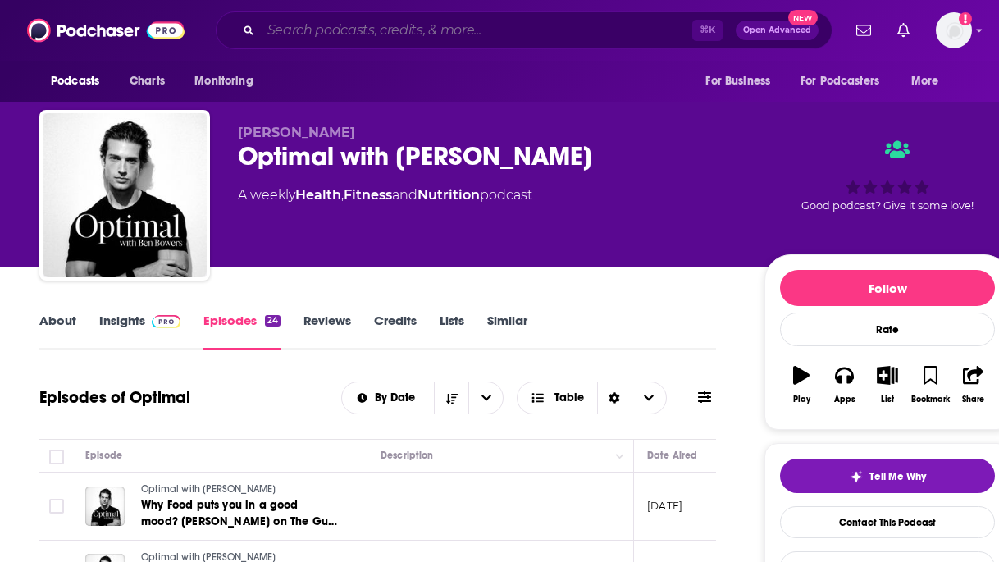
click at [377, 39] on input "Search podcasts, credits, & more..." at bounding box center [476, 30] width 431 height 26
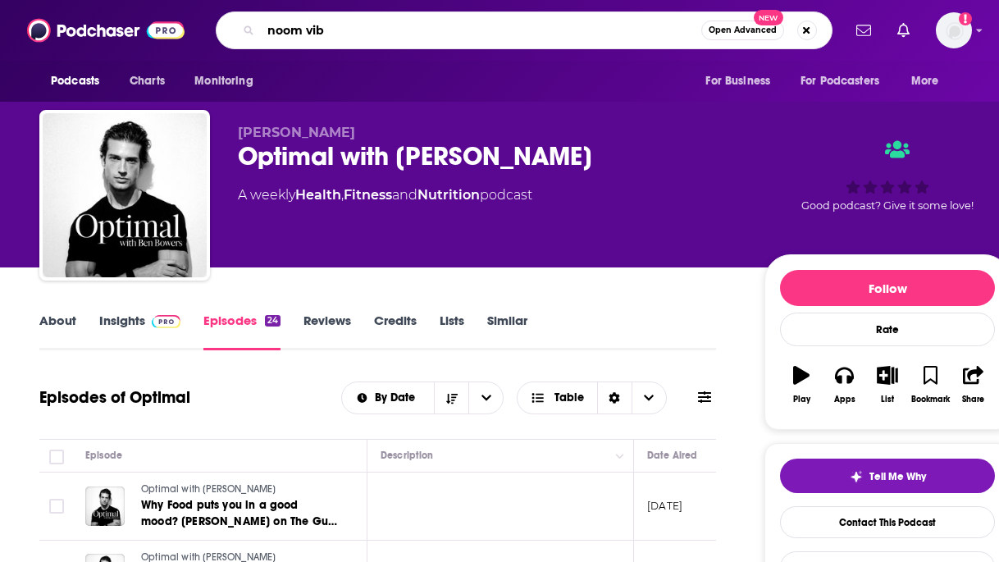
type input "noom vibe"
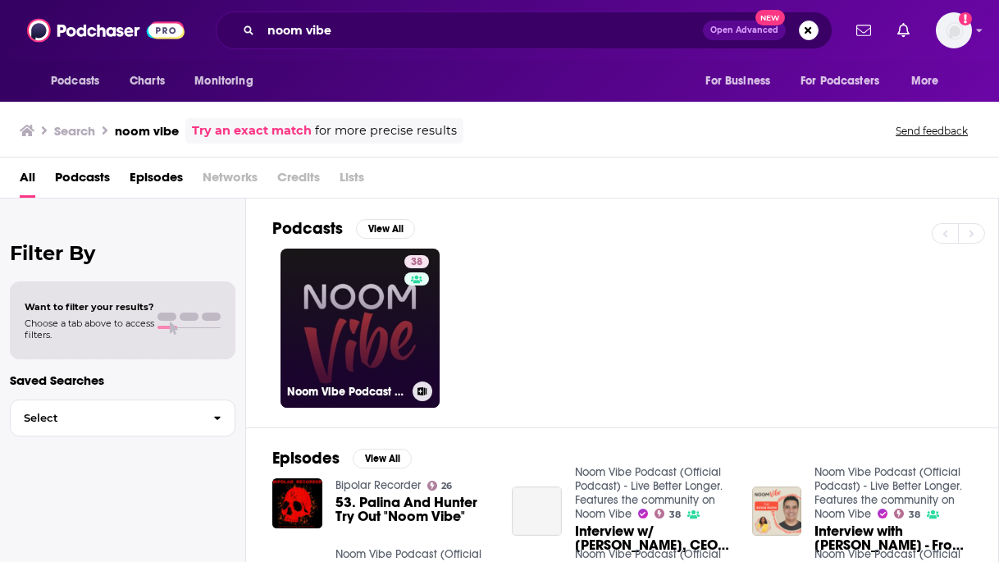
click at [353, 360] on link "38 Noom Vibe Podcast (Official Podcast) - Live Better Longer. Features the comm…" at bounding box center [359, 327] width 159 height 159
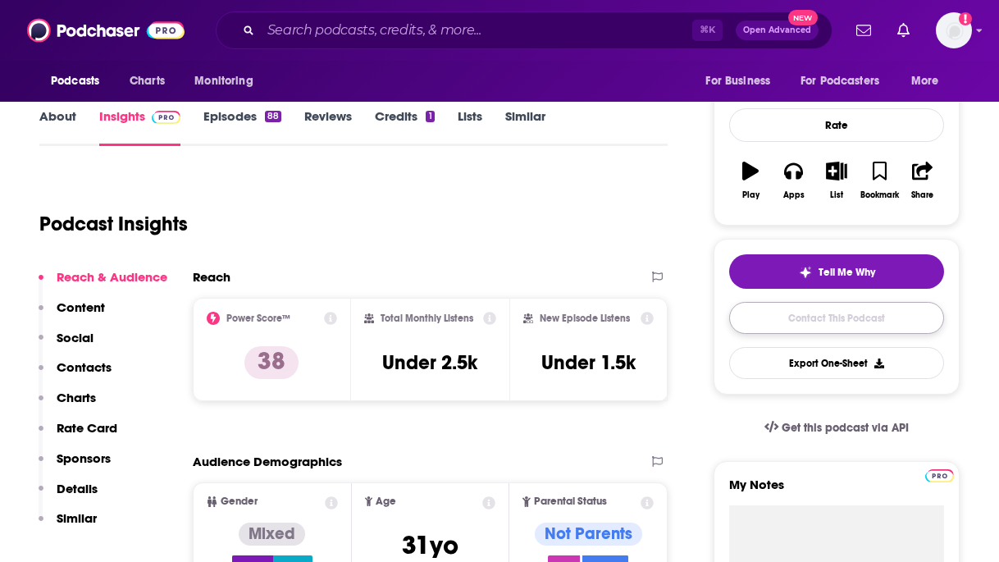
click at [820, 334] on link "Contact This Podcast" at bounding box center [836, 318] width 215 height 32
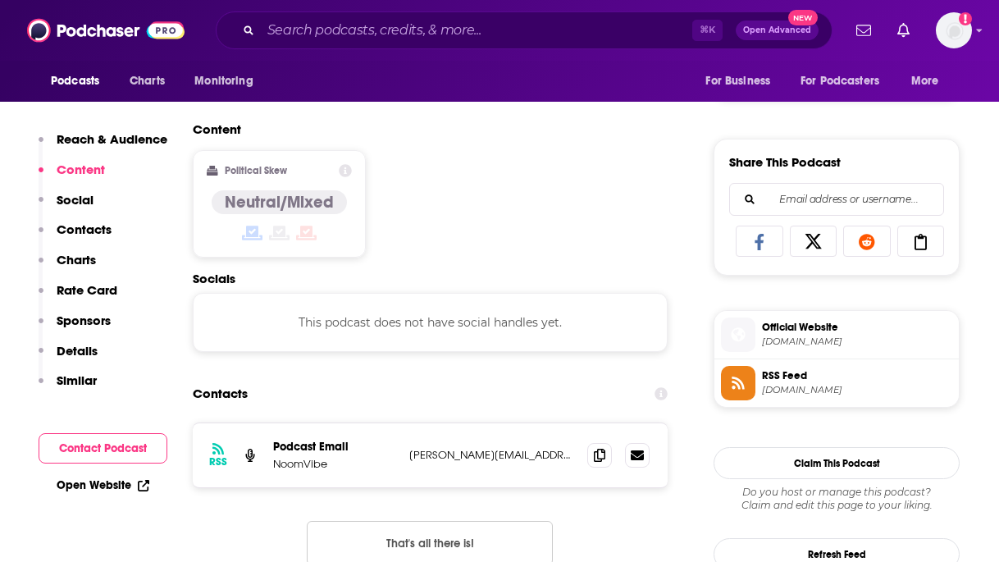
scroll to position [957, 0]
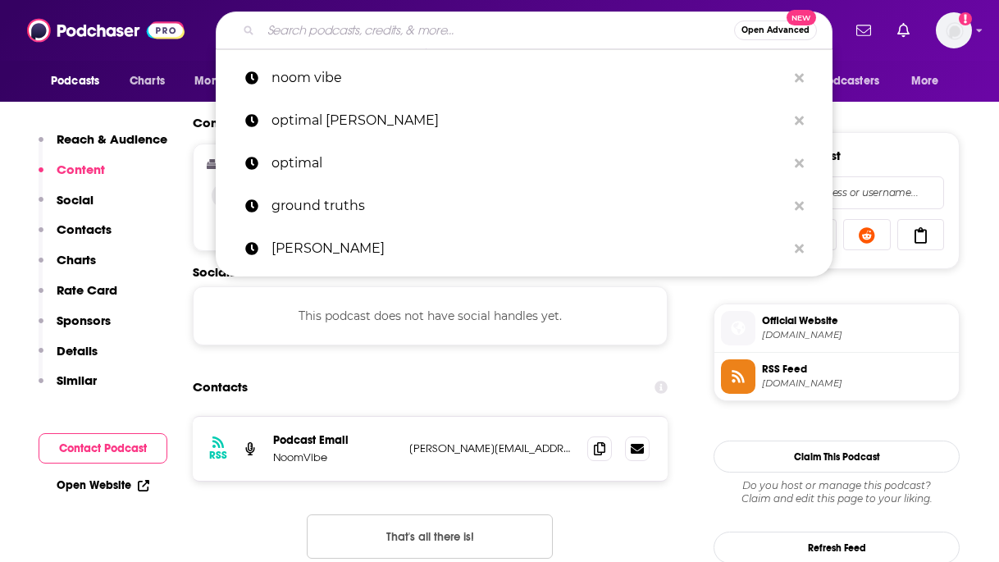
click at [368, 21] on input "Search podcasts, credits, & more..." at bounding box center [497, 30] width 473 height 26
type input "o"
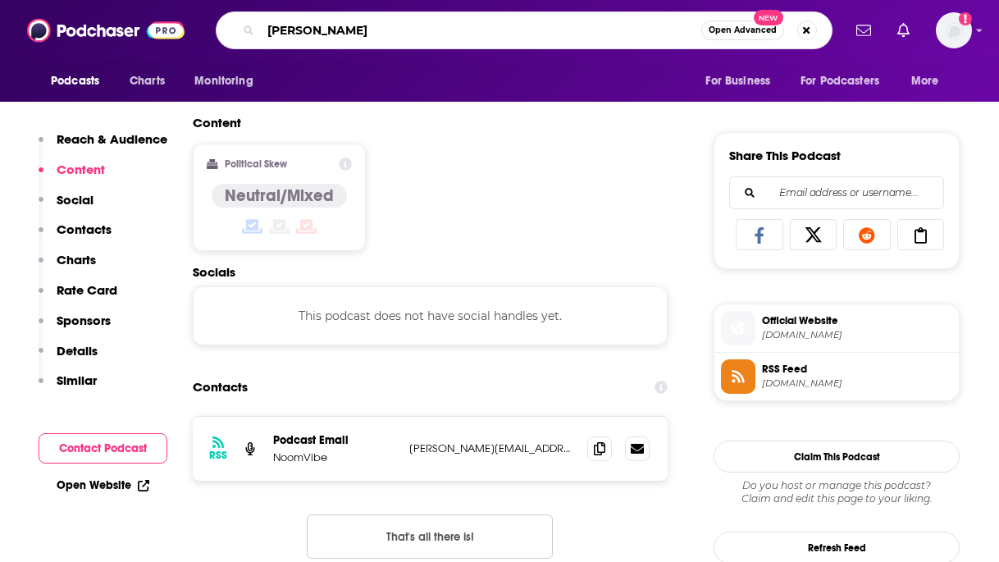
type input "[PERSON_NAME]"
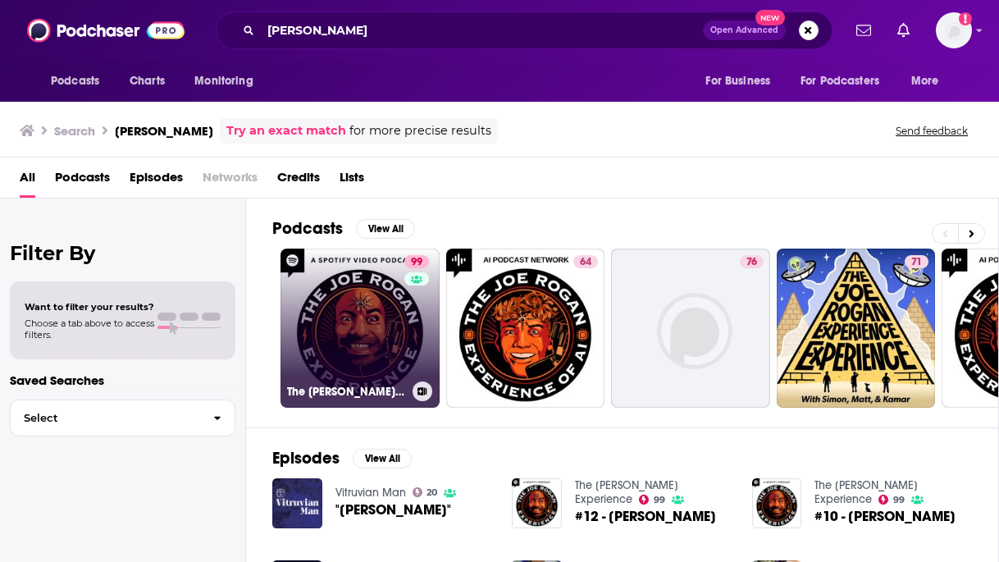
click at [382, 305] on link "99 The [PERSON_NAME] Experience" at bounding box center [359, 327] width 159 height 159
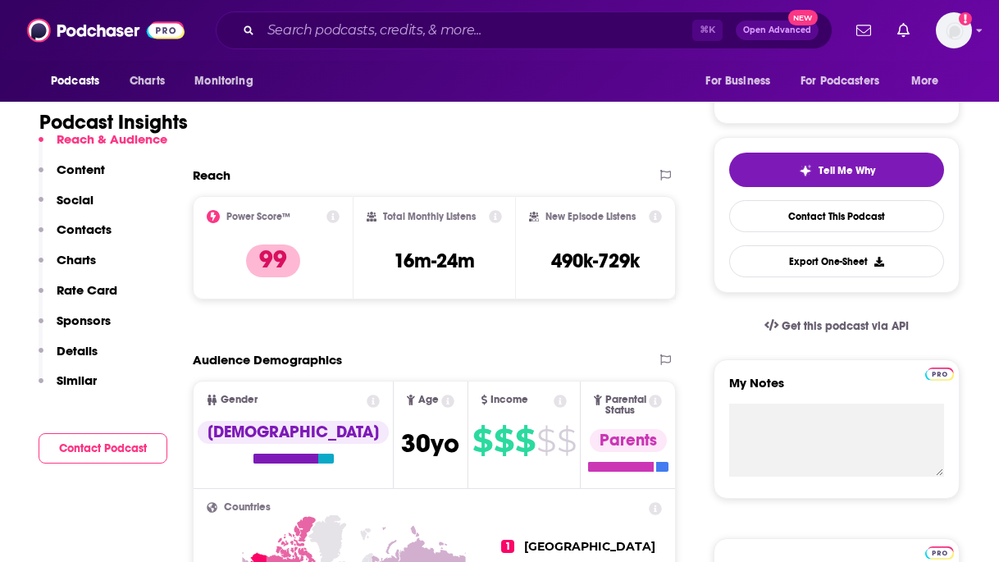
scroll to position [326, 0]
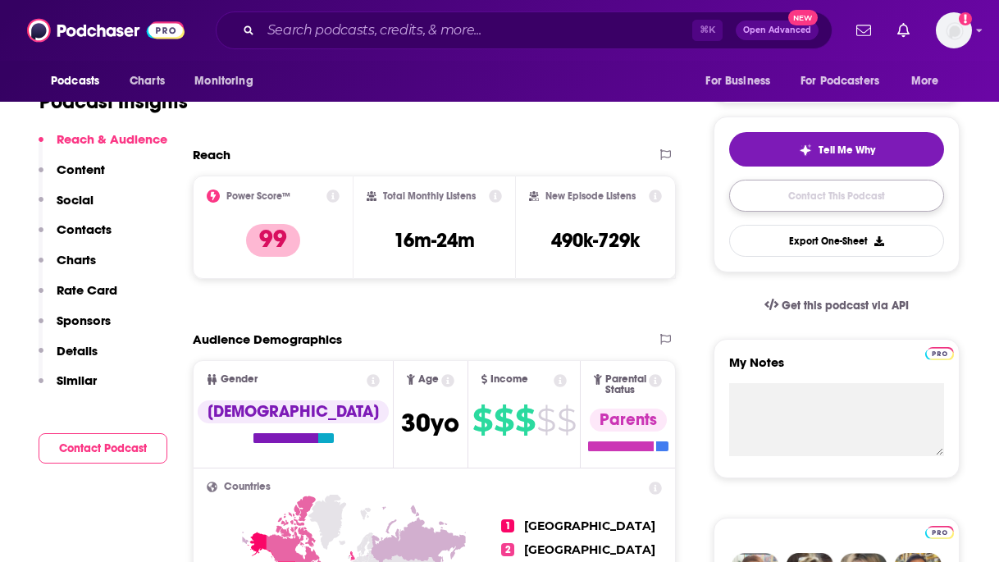
click at [785, 203] on link "Contact This Podcast" at bounding box center [836, 196] width 215 height 32
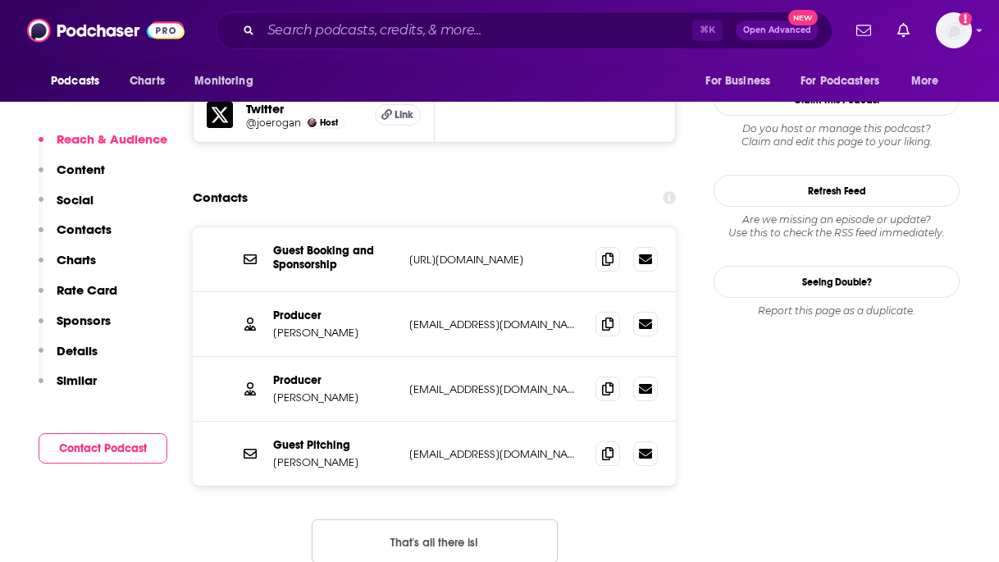
scroll to position [1588, 0]
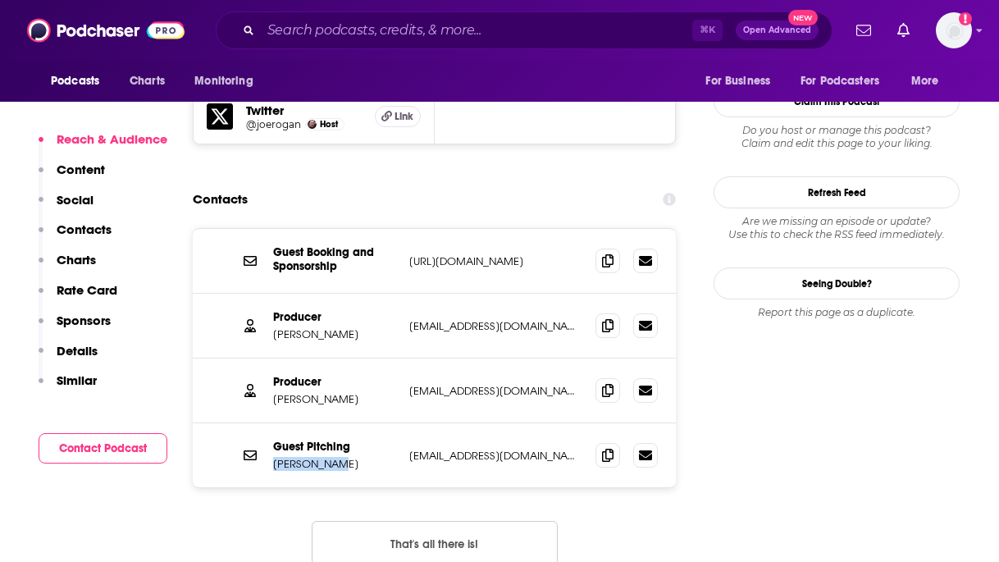
drag, startPoint x: 338, startPoint y: 392, endPoint x: 276, endPoint y: 394, distance: 62.4
click at [276, 457] on p "[PERSON_NAME]" at bounding box center [334, 464] width 123 height 14
copy p "[PERSON_NAME]"
click at [457, 35] on input "Search podcasts, credits, & more..." at bounding box center [476, 30] width 431 height 26
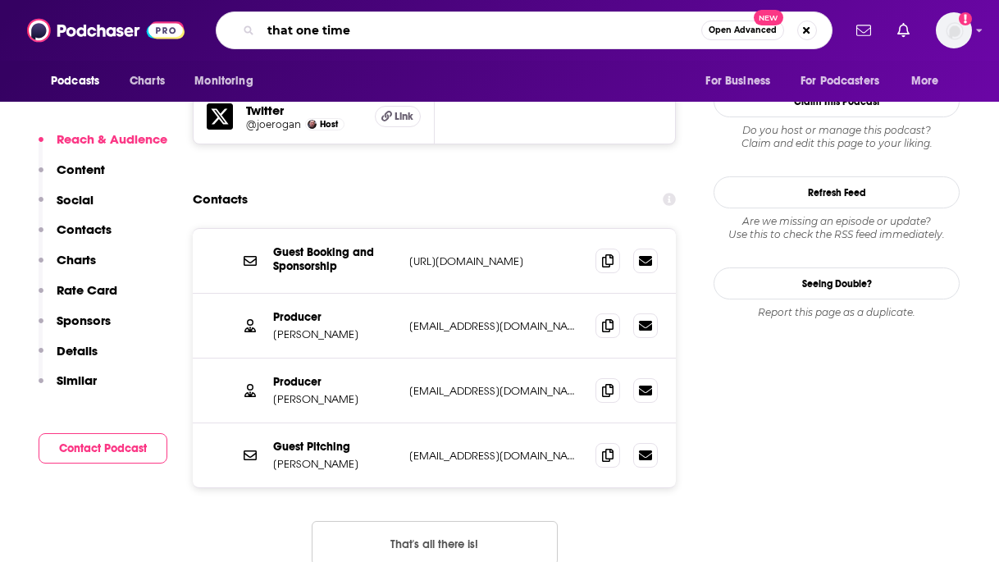
type input "that one time"
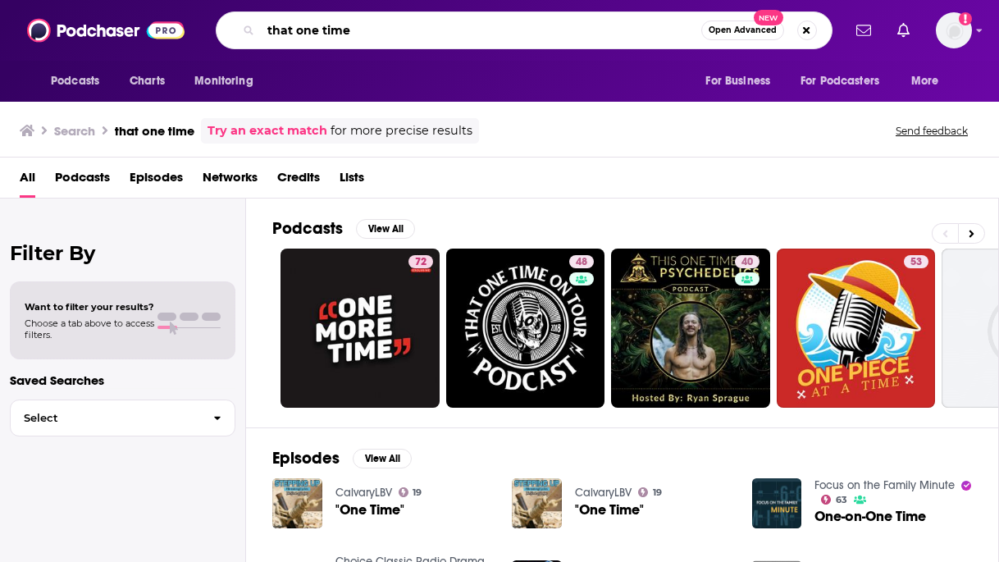
click at [339, 36] on input "that one time" at bounding box center [481, 30] width 440 height 26
paste input "[PERSON_NAME]"
type input "[PERSON_NAME]"
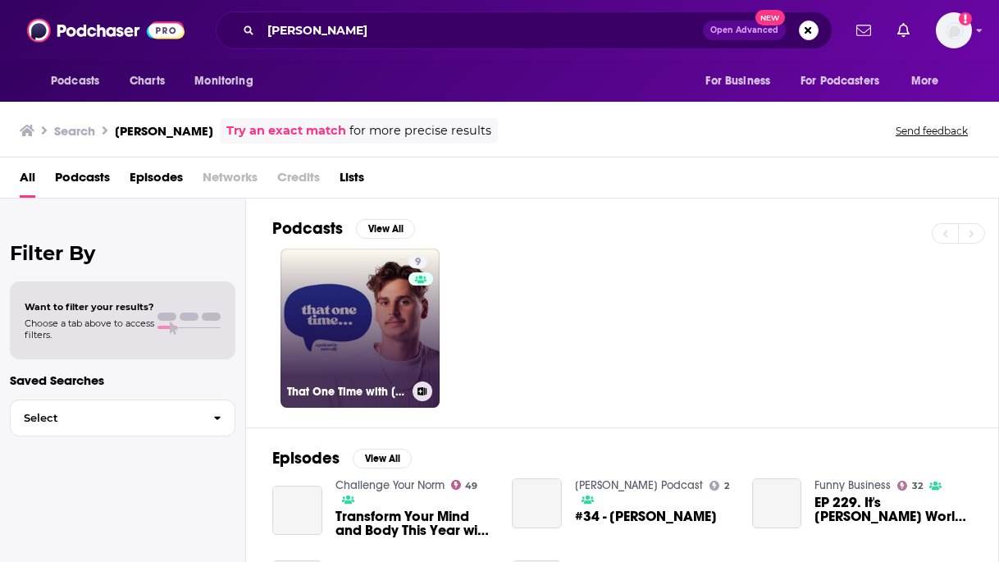
click at [353, 334] on link "9 That One Time with [PERSON_NAME]" at bounding box center [359, 327] width 159 height 159
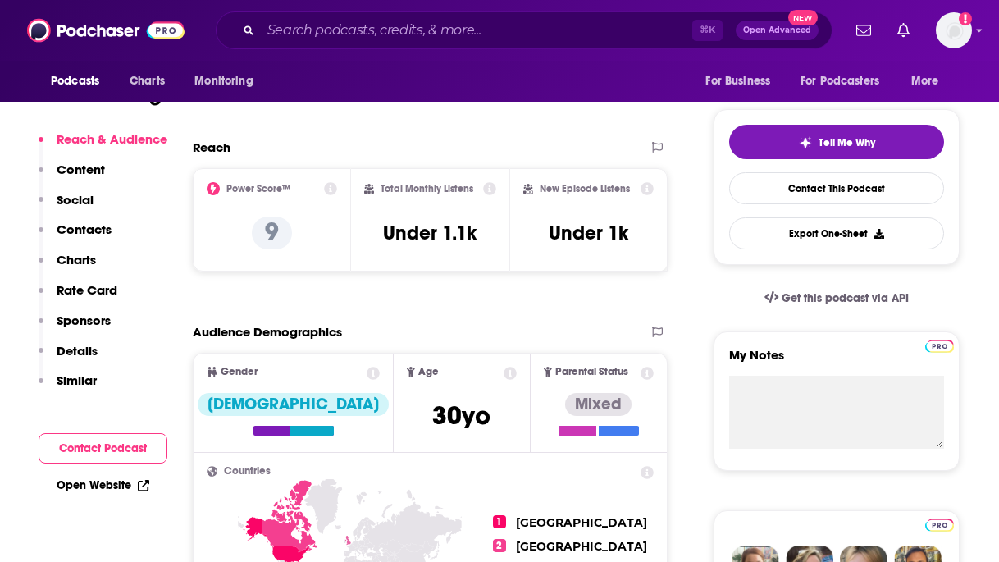
scroll to position [338, 0]
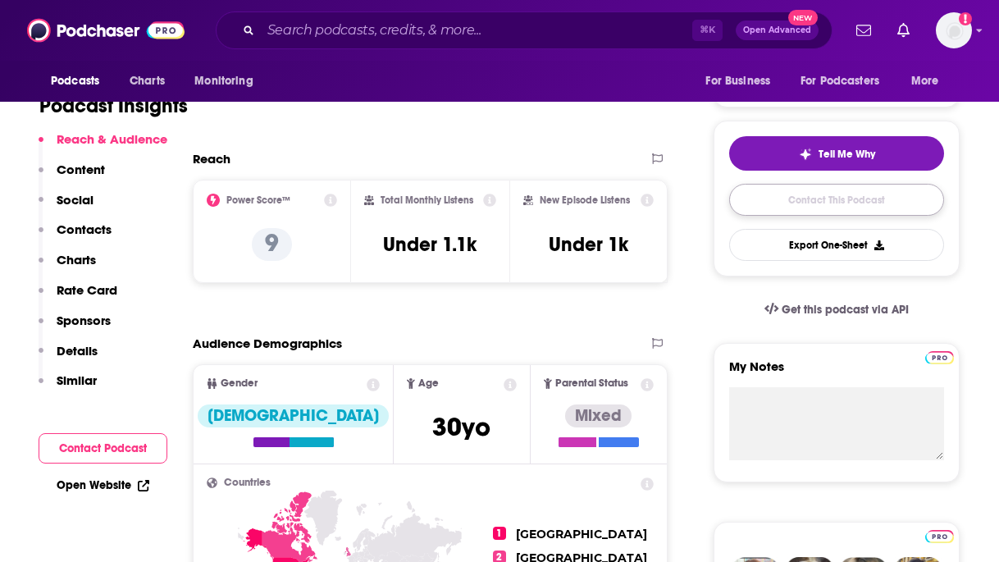
click at [852, 190] on link "Contact This Podcast" at bounding box center [836, 200] width 215 height 32
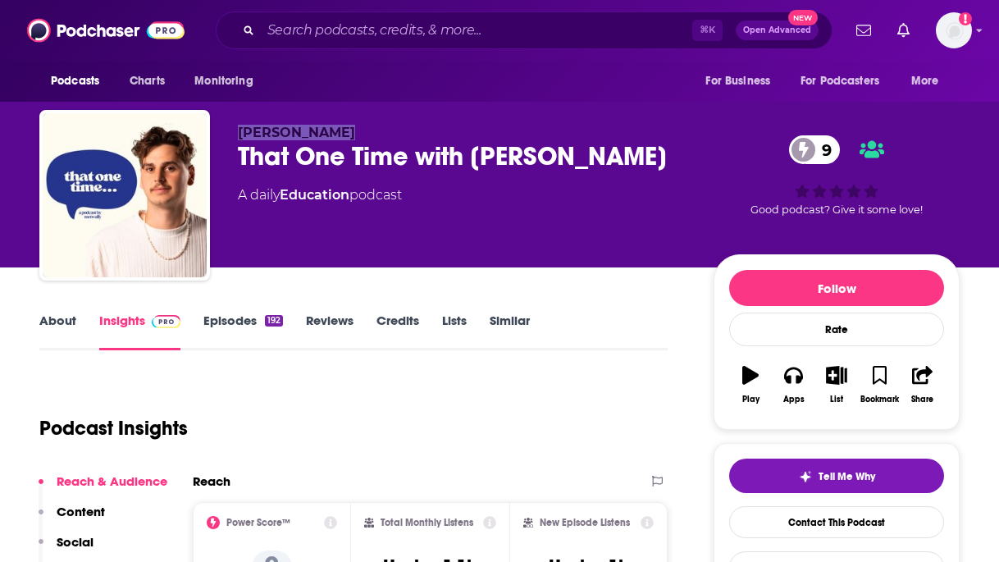
drag, startPoint x: 367, startPoint y: 134, endPoint x: 241, endPoint y: 134, distance: 125.5
click at [241, 134] on p "[PERSON_NAME]" at bounding box center [462, 133] width 449 height 16
copy span "[PERSON_NAME]"
click at [294, 32] on input "Search podcasts, credits, & more..." at bounding box center [476, 30] width 431 height 26
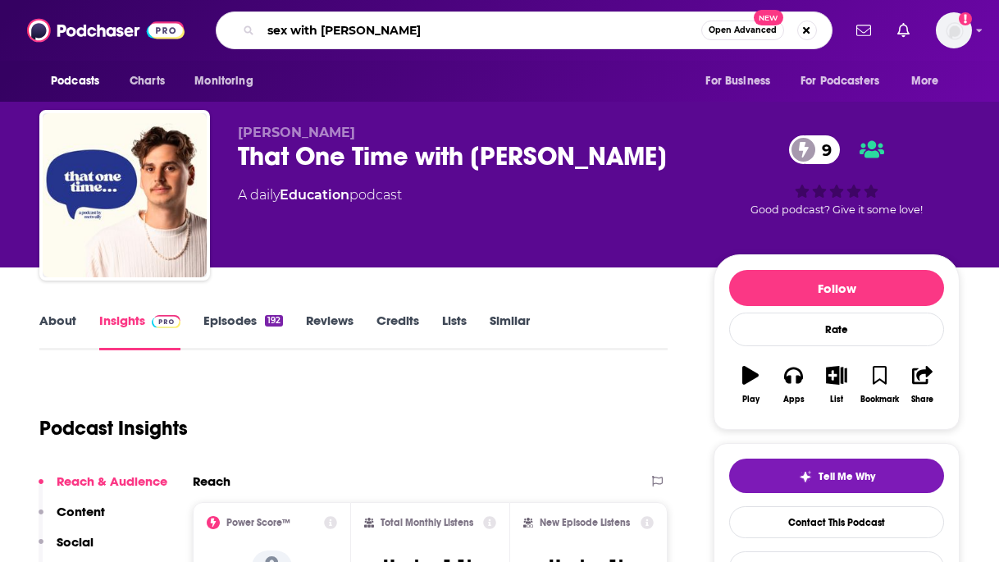
type input "sex with [PERSON_NAME]"
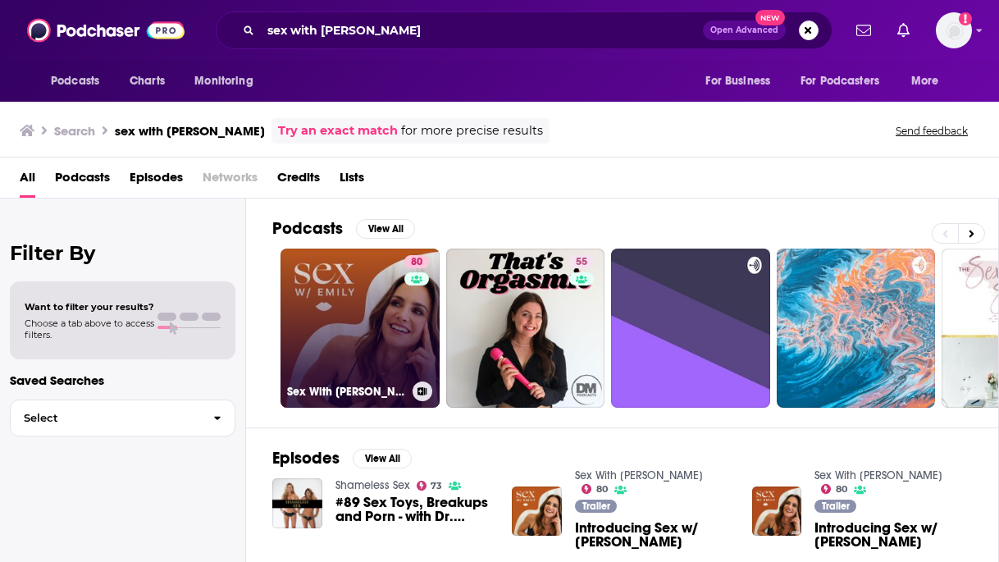
click at [335, 292] on link "80 Sex With [PERSON_NAME]" at bounding box center [359, 327] width 159 height 159
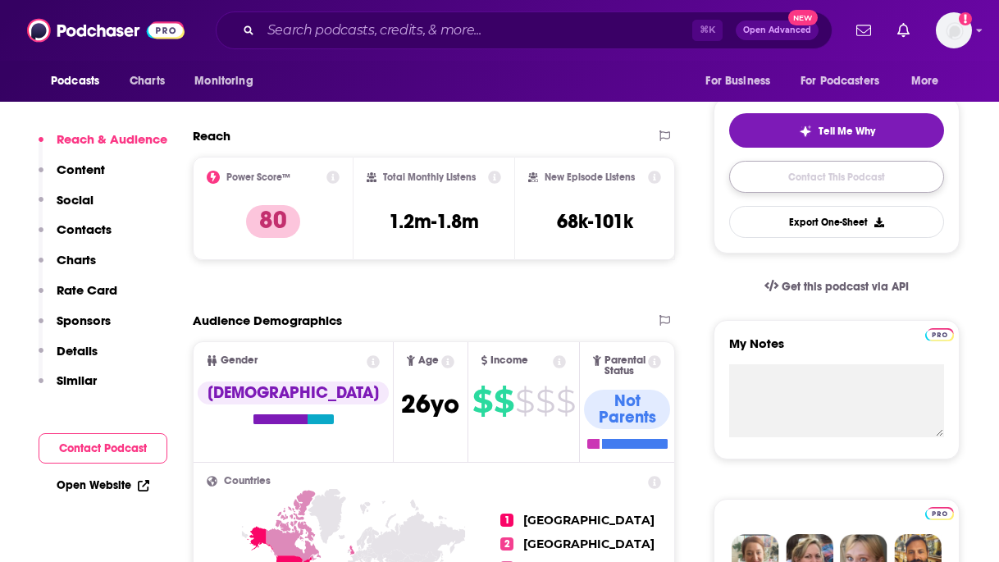
click at [824, 175] on link "Contact This Podcast" at bounding box center [836, 177] width 215 height 32
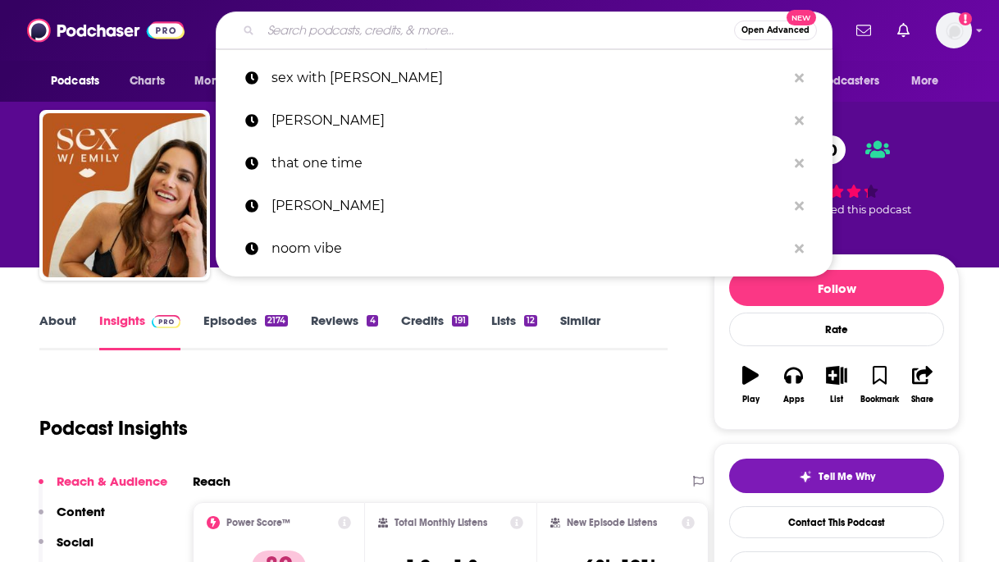
click at [321, 21] on input "Search podcasts, credits, & more..." at bounding box center [497, 30] width 473 height 26
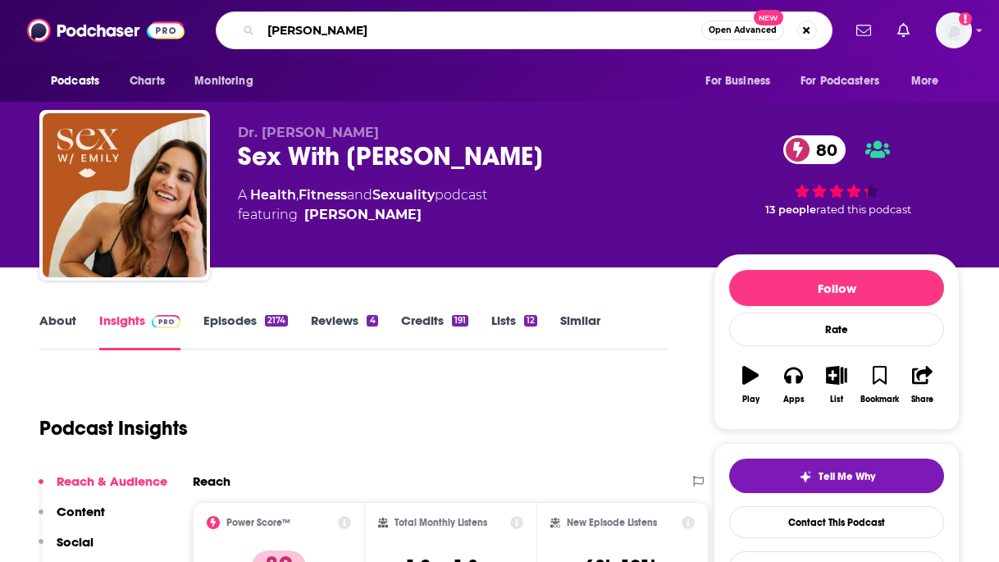
type input "[PERSON_NAME]"
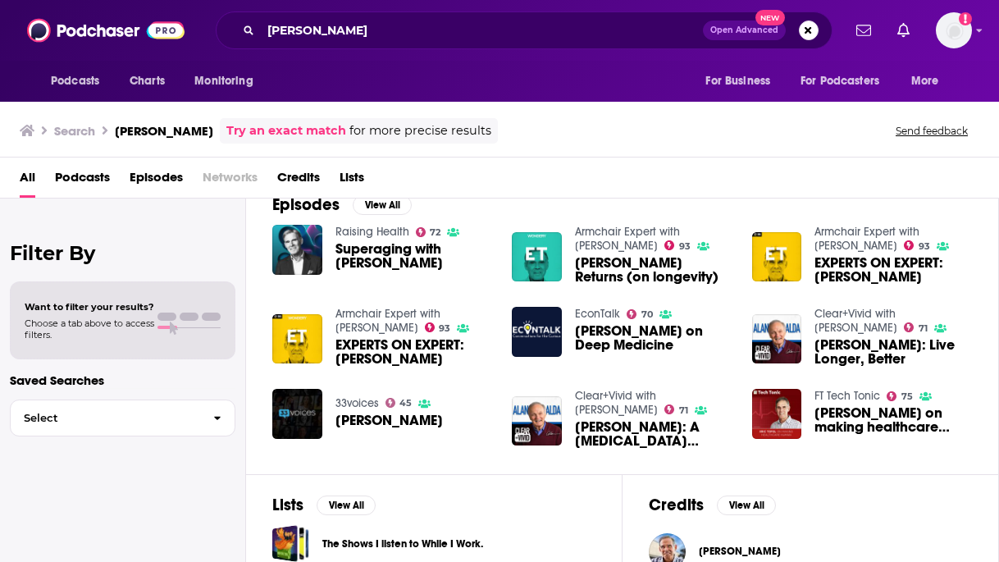
scroll to position [275, 0]
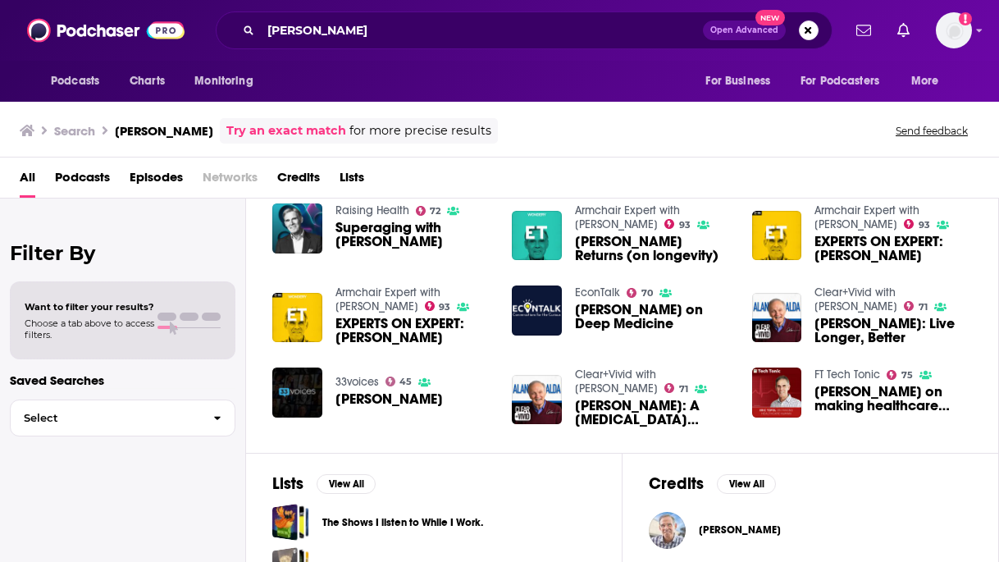
click at [666, 535] on img "Dr. Eric Topol" at bounding box center [667, 530] width 37 height 37
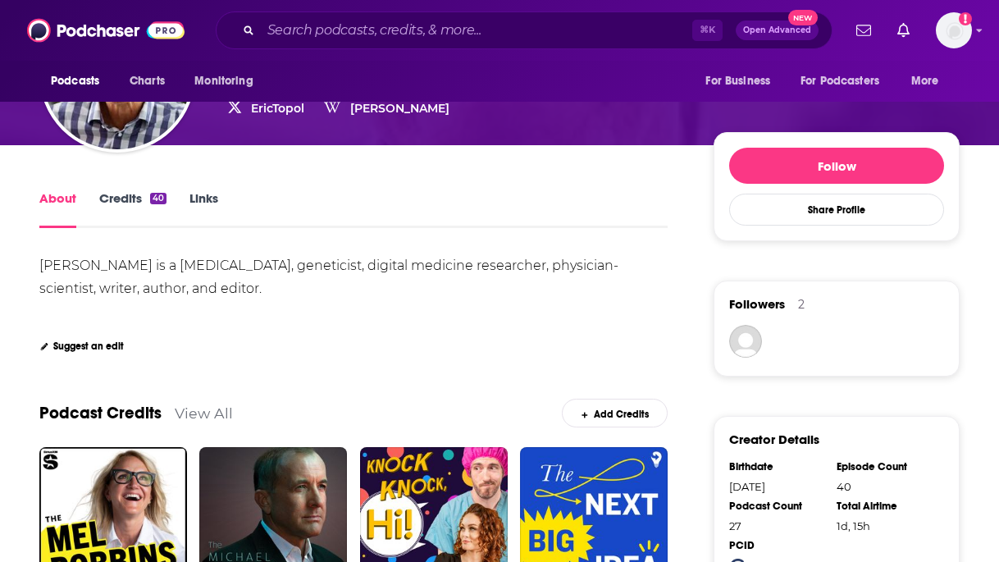
scroll to position [249, 0]
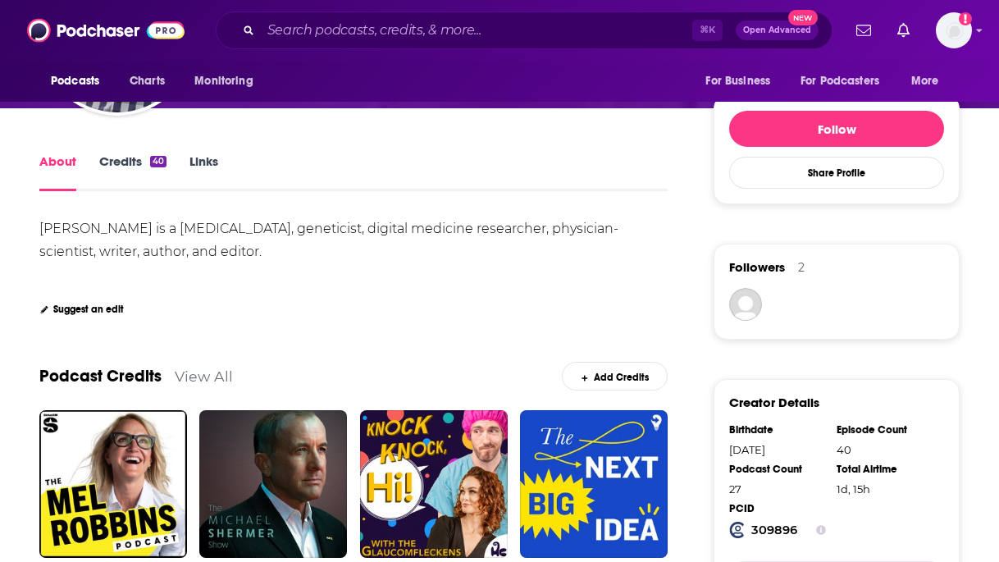
click at [139, 162] on link "Credits 40" at bounding box center [132, 172] width 67 height 38
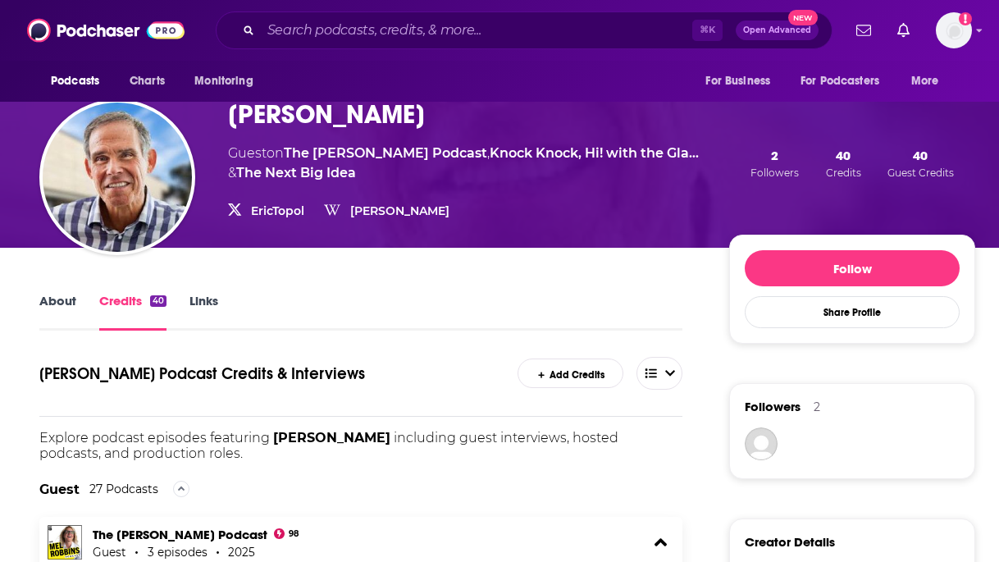
scroll to position [112, 0]
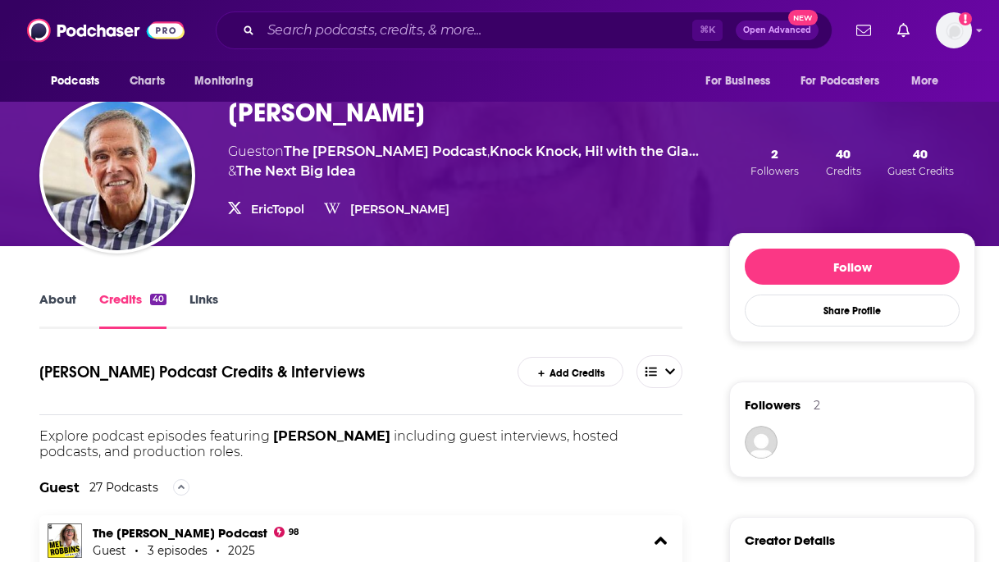
click at [363, 207] on link "[PERSON_NAME]" at bounding box center [399, 209] width 99 height 15
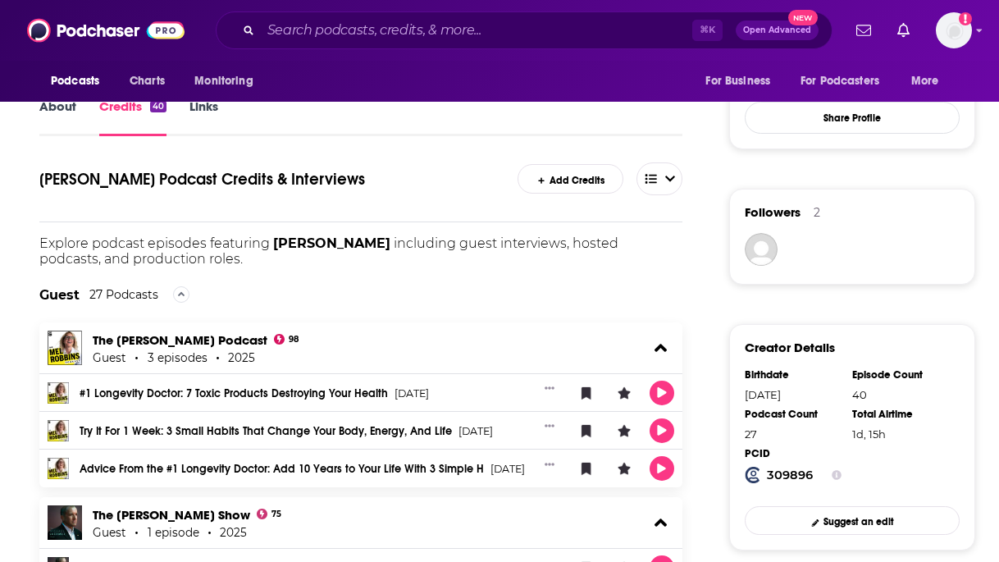
scroll to position [392, 0]
